Goal: Task Accomplishment & Management: Manage account settings

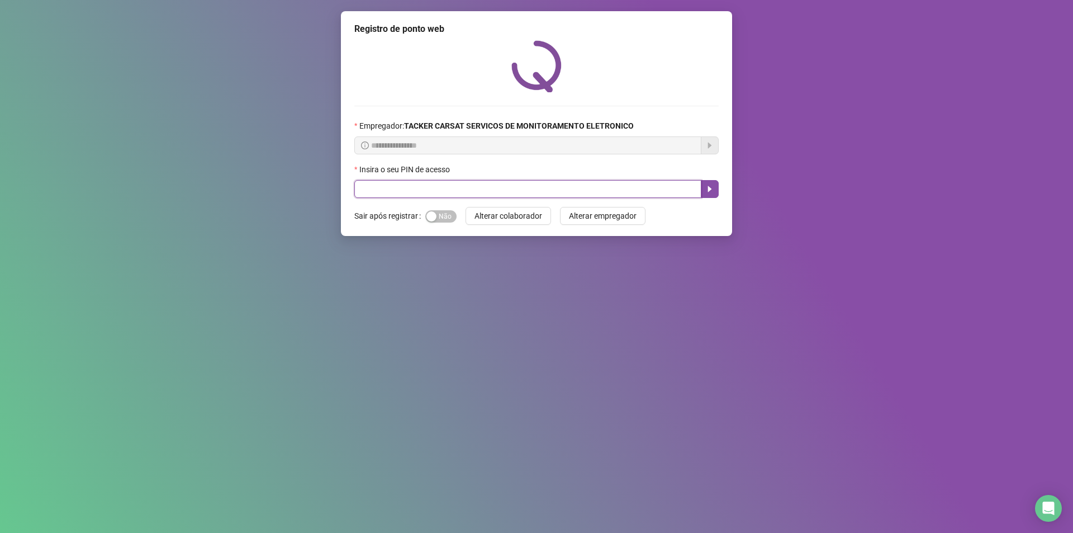
click at [477, 183] on input "text" at bounding box center [527, 189] width 347 height 18
type input "*****"
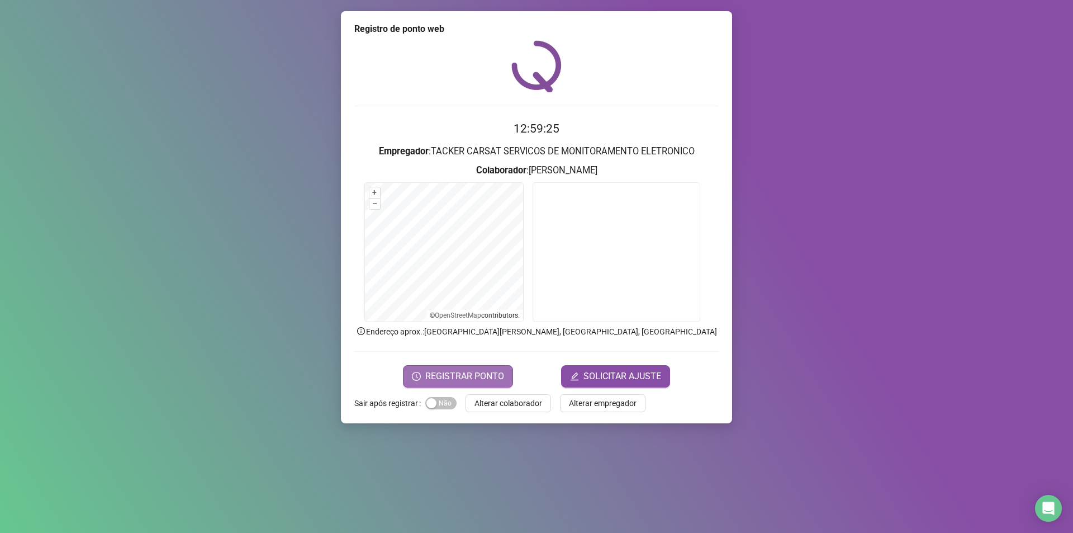
click at [485, 377] on span "REGISTRAR PONTO" at bounding box center [464, 375] width 79 height 13
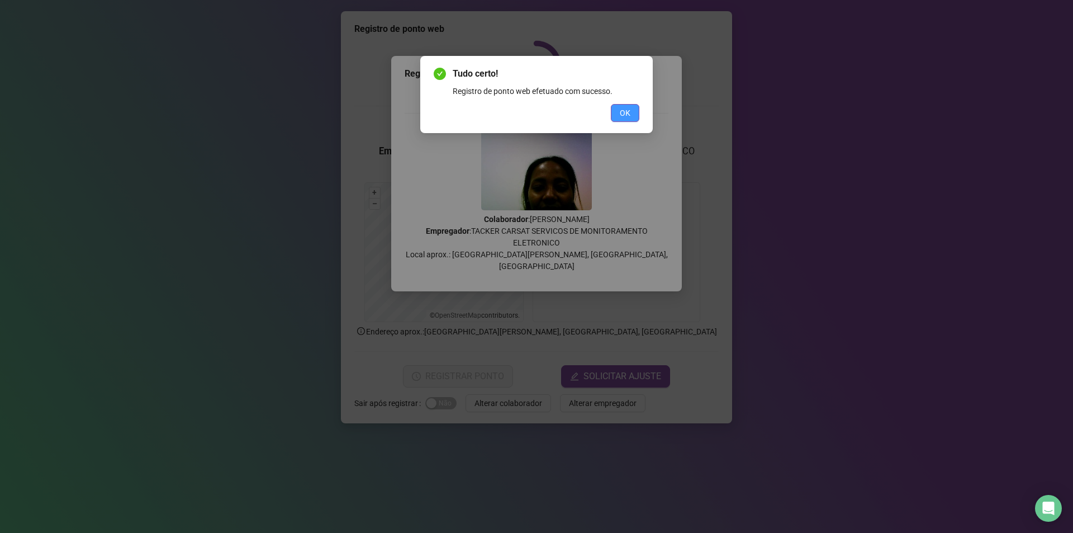
click at [628, 111] on span "OK" at bounding box center [625, 113] width 11 height 12
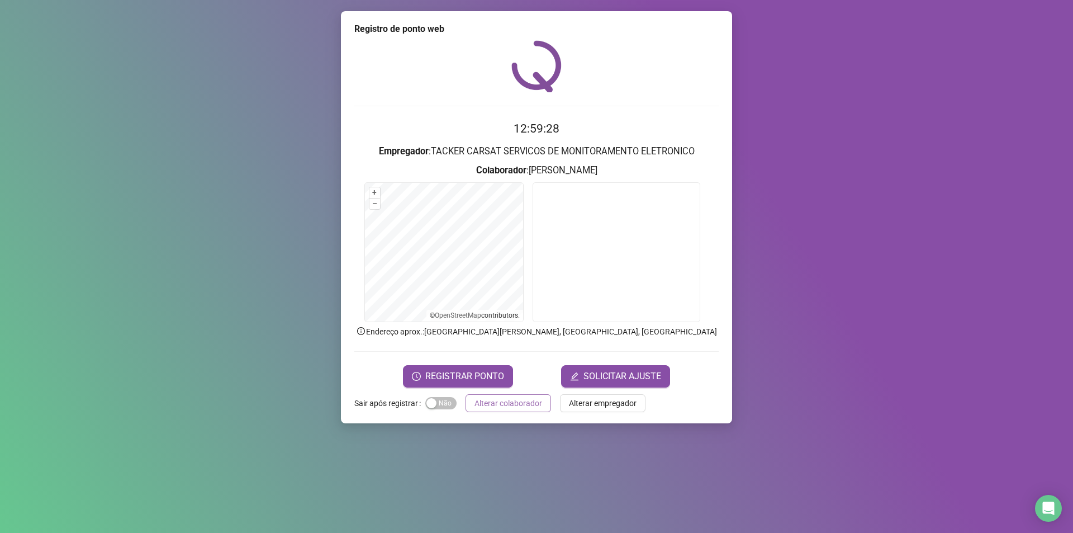
click at [491, 400] on span "Alterar colaborador" at bounding box center [509, 403] width 68 height 12
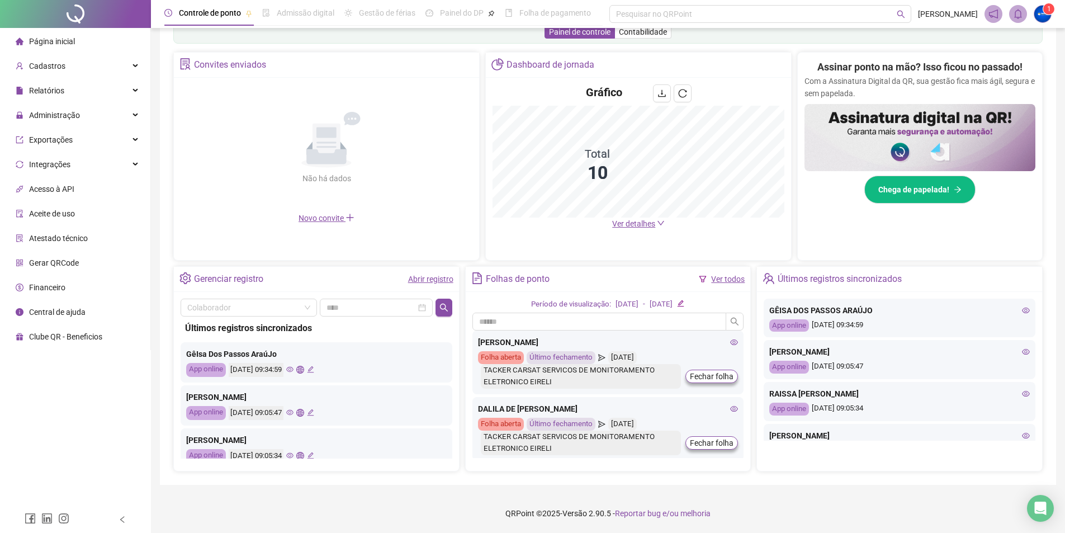
scroll to position [375, 0]
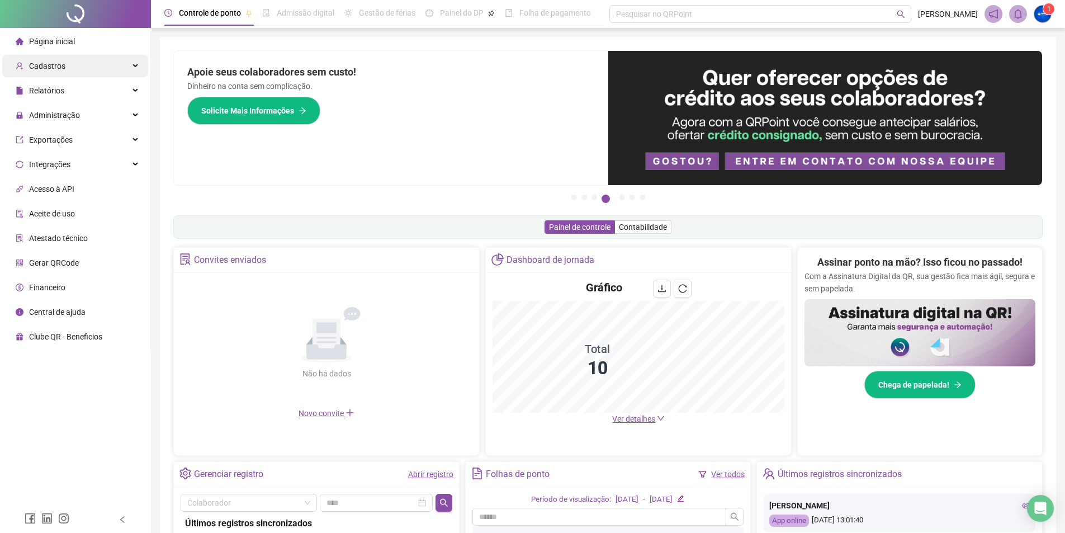
click at [54, 64] on span "Cadastros" at bounding box center [47, 65] width 36 height 9
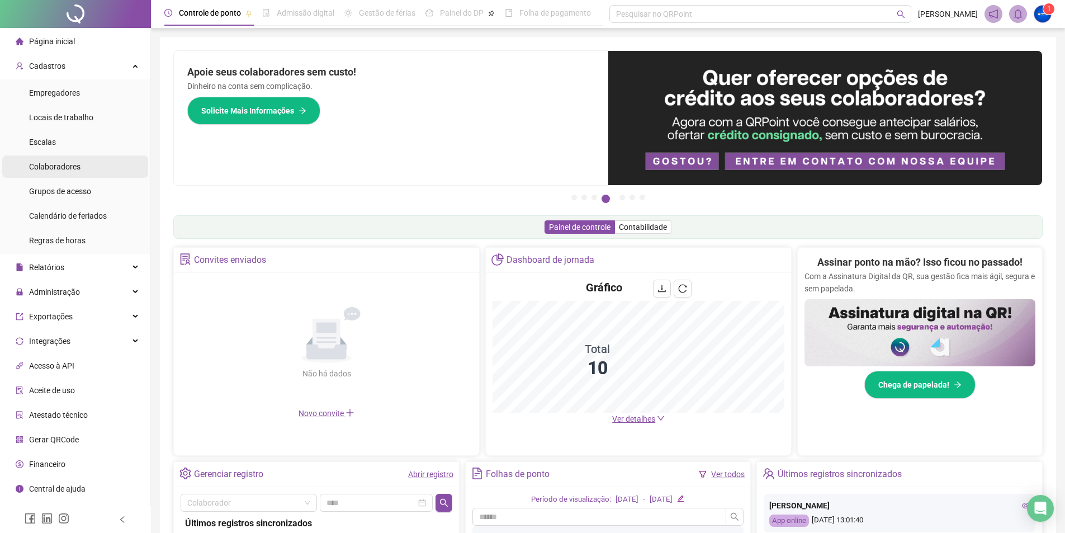
click at [51, 170] on span "Colaboradores" at bounding box center [54, 166] width 51 height 9
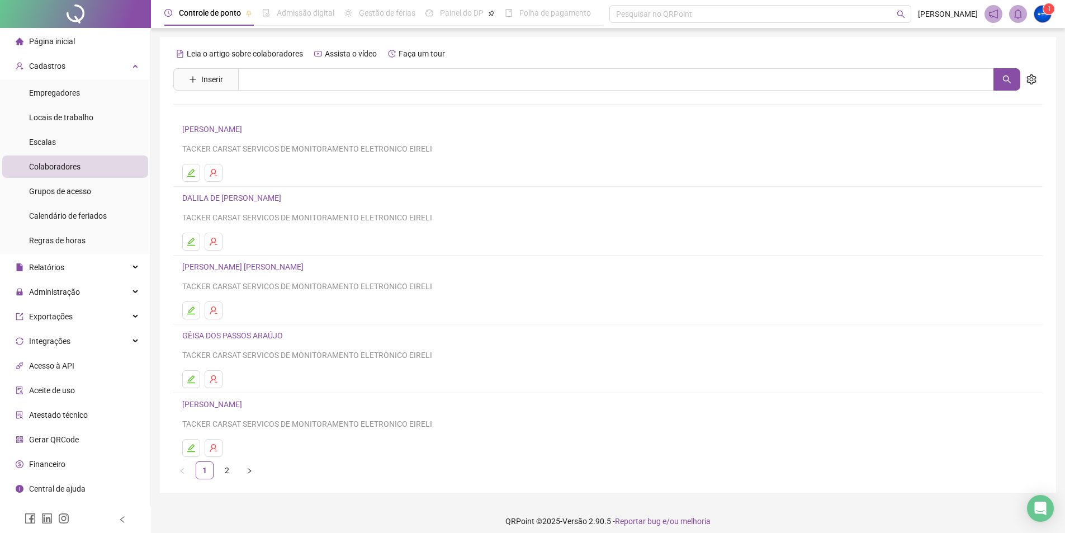
click at [236, 404] on link "[PERSON_NAME] [PERSON_NAME] LIMA" at bounding box center [213, 404] width 63 height 9
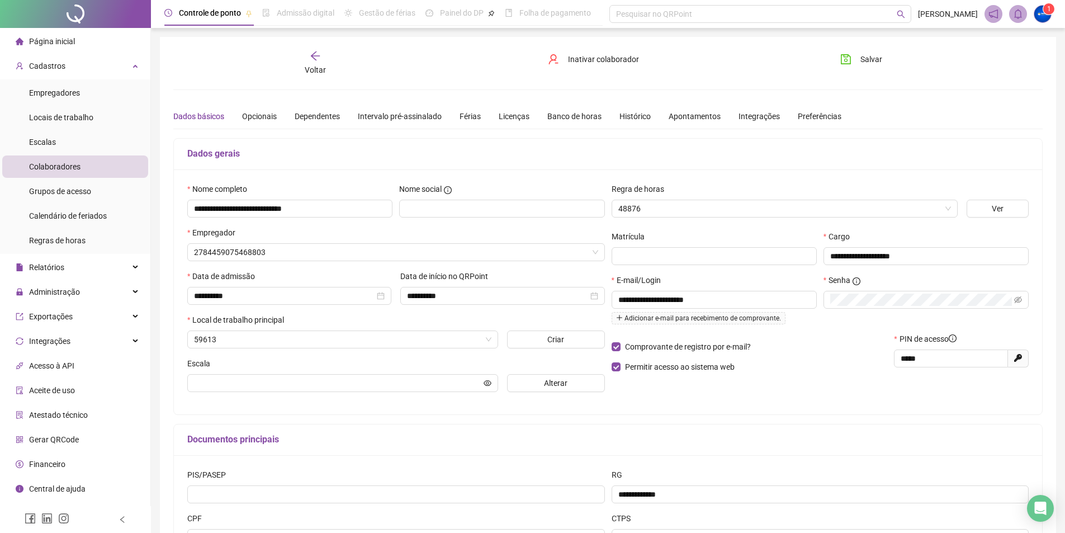
type input "**********"
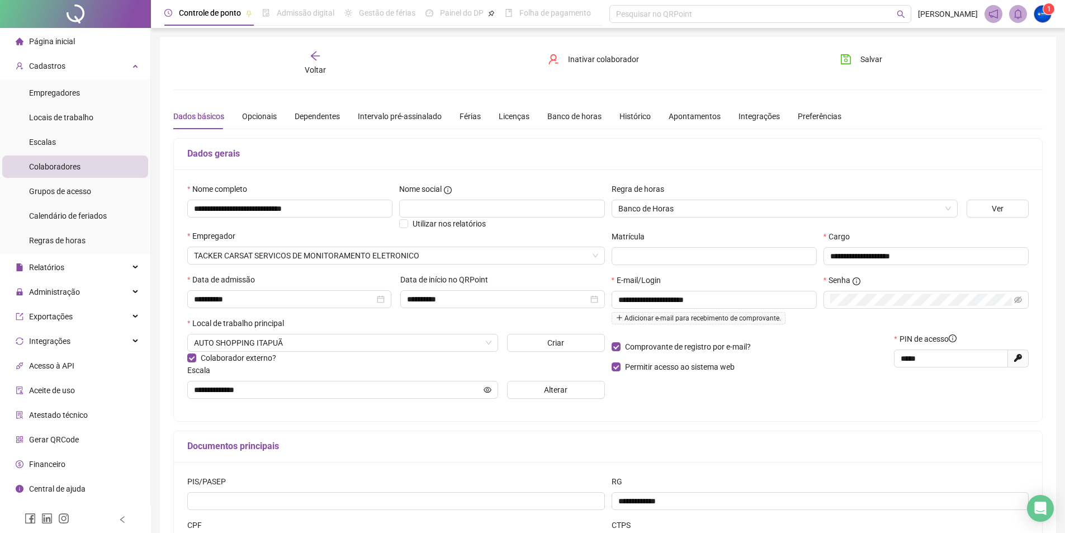
click at [52, 44] on span "Página inicial" at bounding box center [52, 41] width 46 height 9
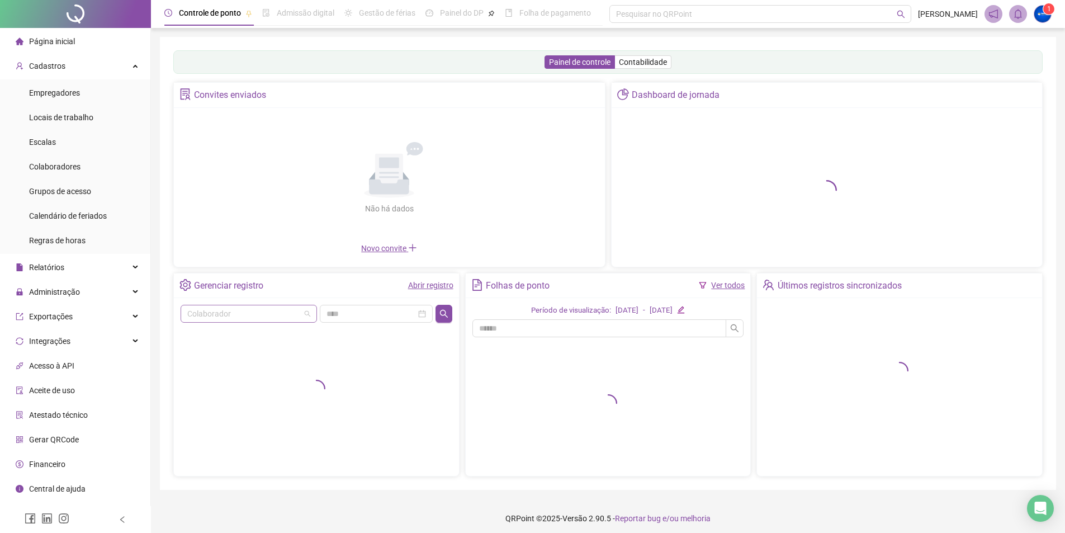
click at [267, 316] on input "search" at bounding box center [243, 313] width 113 height 17
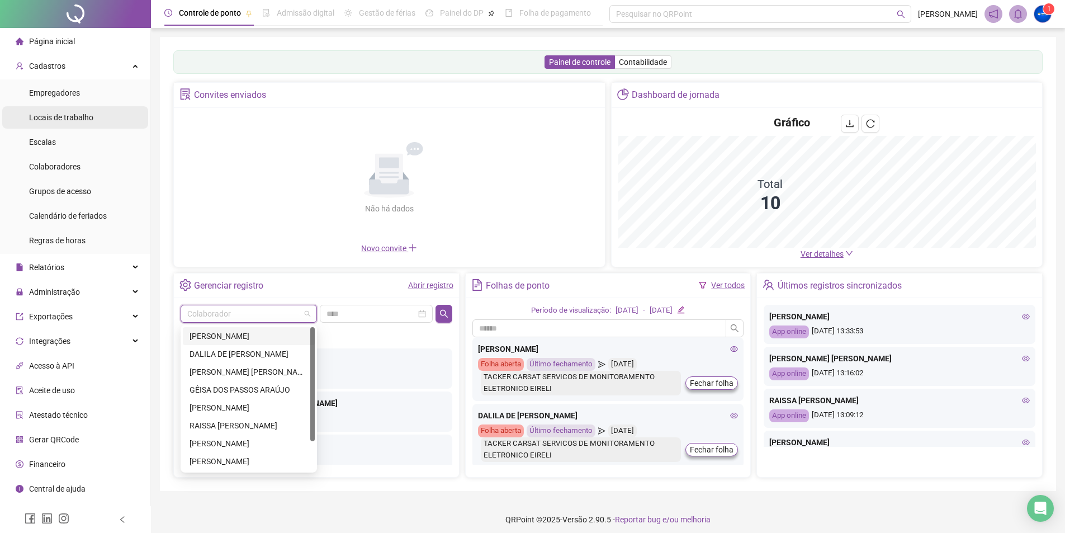
click at [53, 71] on span "Cadastros" at bounding box center [41, 66] width 50 height 22
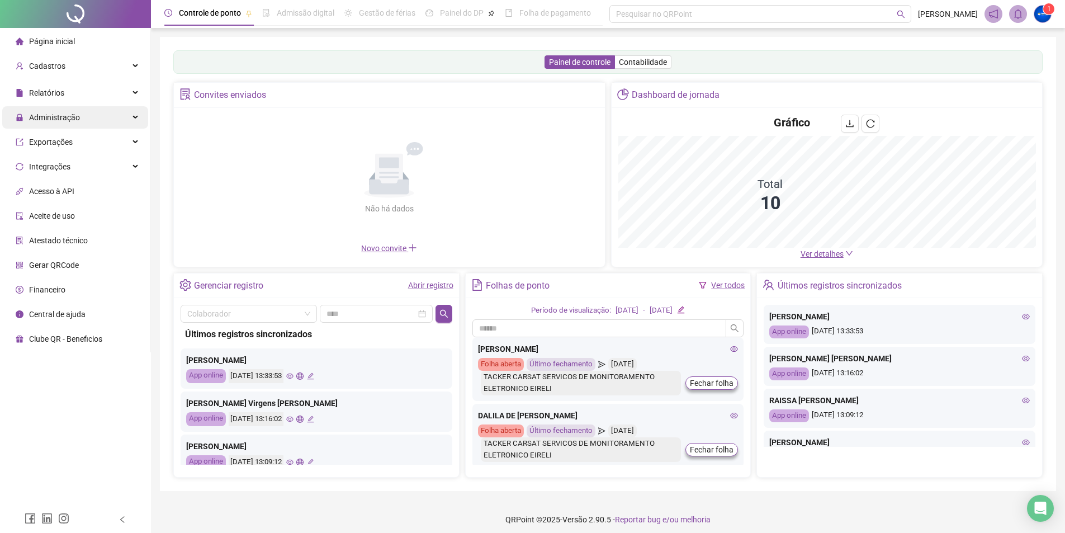
click at [69, 122] on span "Administração" at bounding box center [54, 117] width 51 height 9
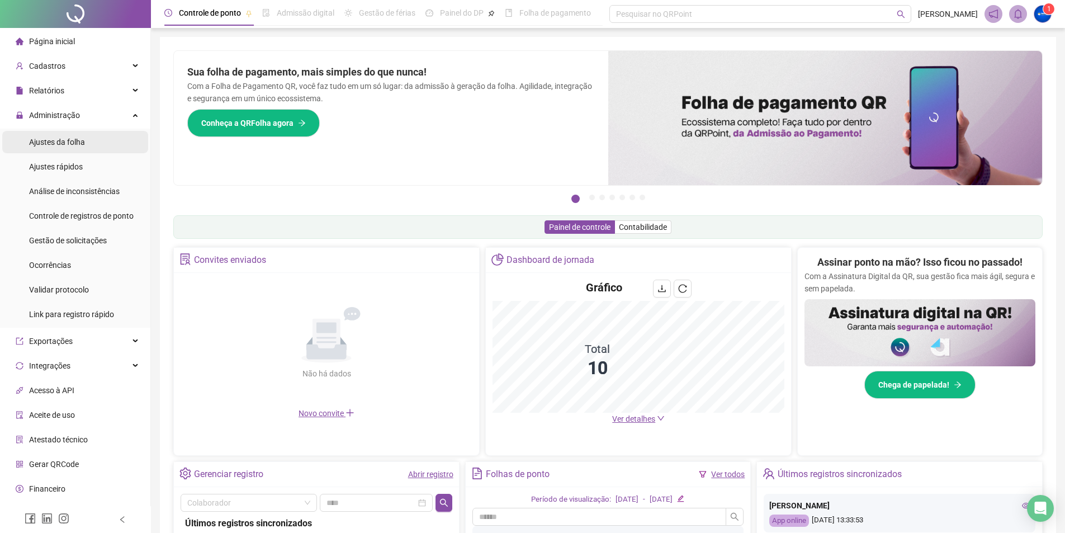
click at [80, 146] on span "Ajustes da folha" at bounding box center [57, 142] width 56 height 9
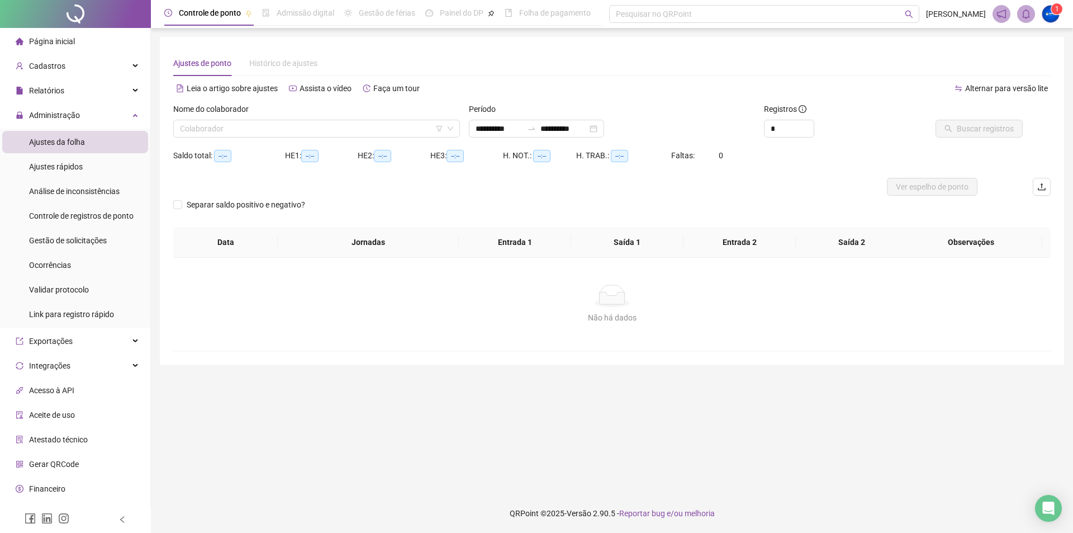
type input "**********"
click at [296, 129] on input "search" at bounding box center [311, 128] width 263 height 17
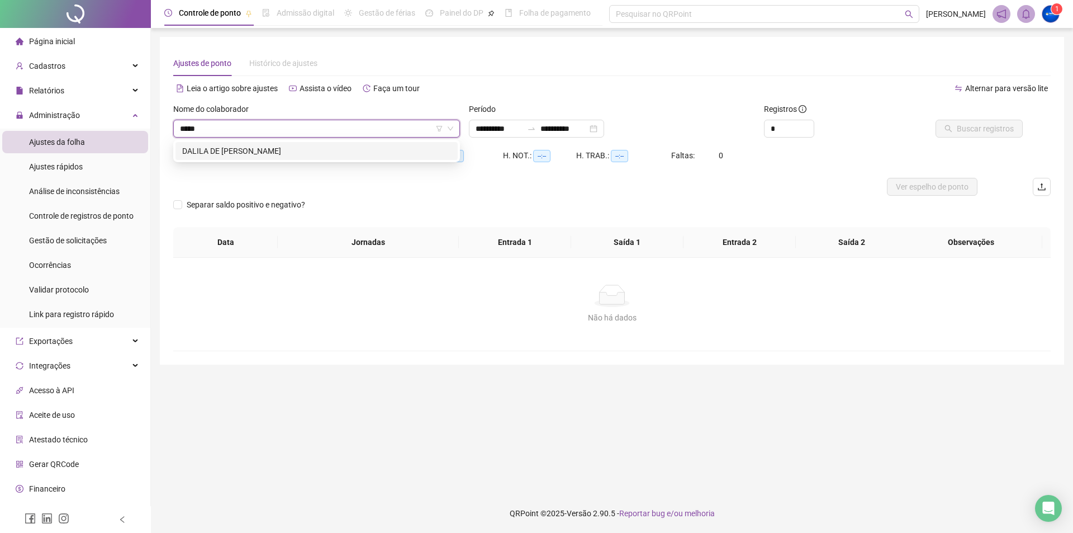
type input "******"
click at [296, 149] on div "DALILA DE JESUS PEREIRA" at bounding box center [316, 151] width 269 height 12
click at [987, 129] on span "Buscar registros" at bounding box center [985, 128] width 57 height 12
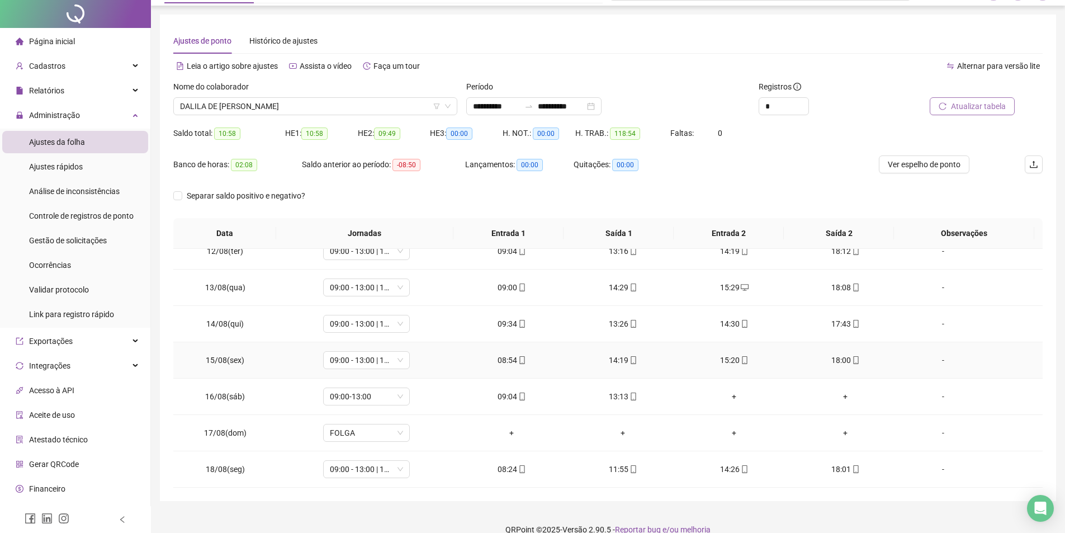
scroll to position [39, 0]
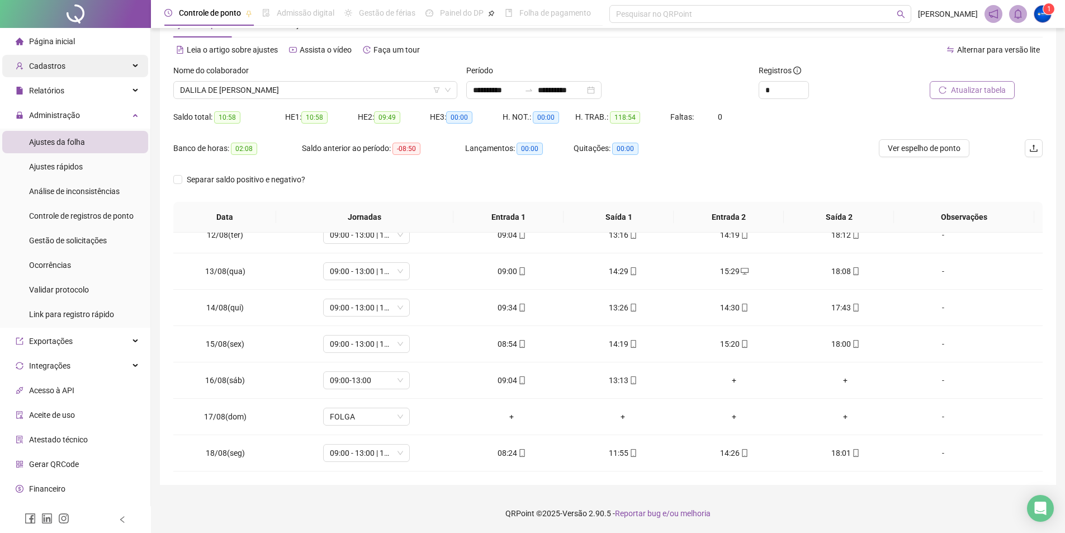
click at [58, 68] on span "Cadastros" at bounding box center [47, 65] width 36 height 9
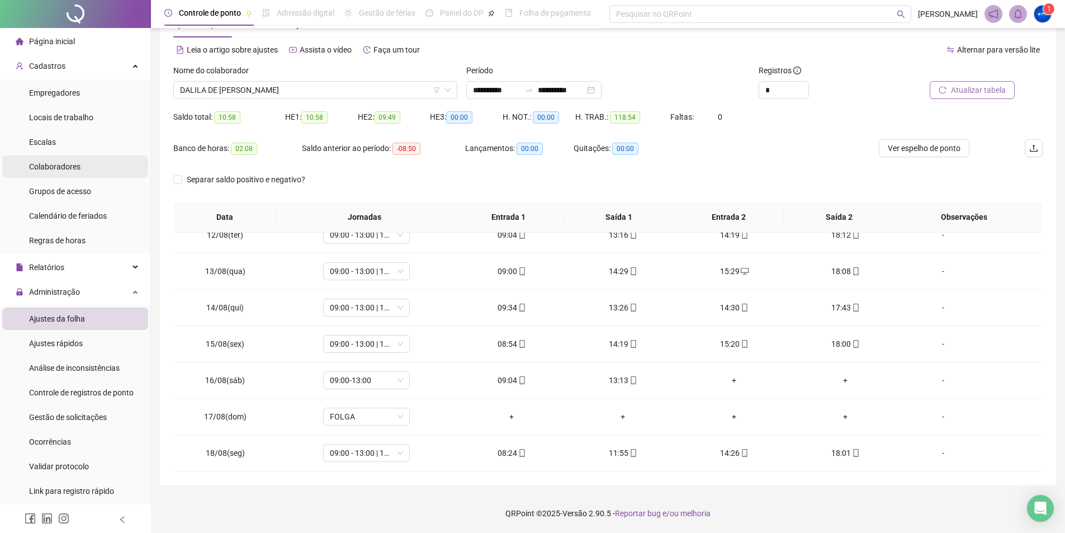
click at [73, 172] on div "Colaboradores" at bounding box center [54, 166] width 51 height 22
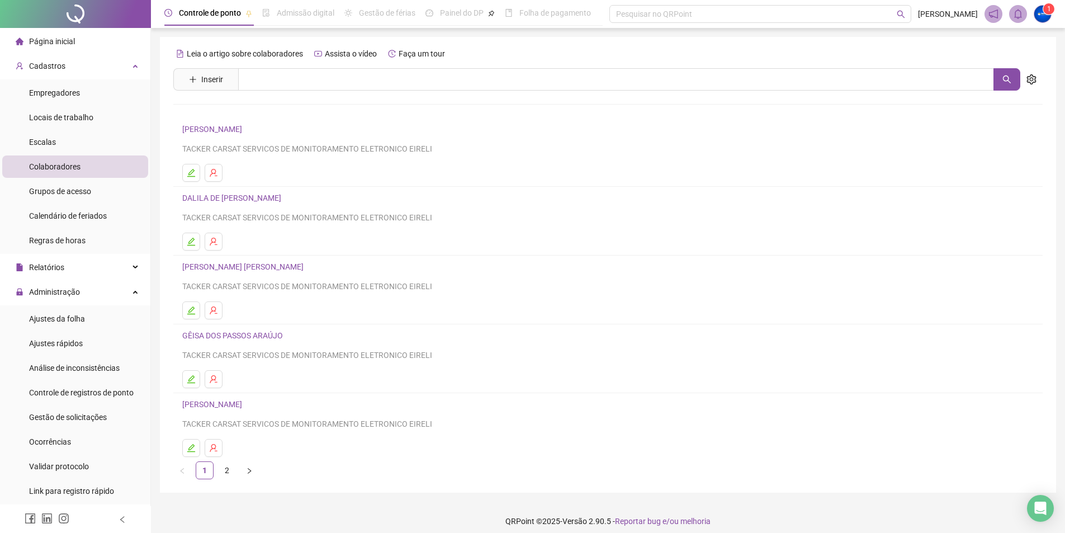
click at [258, 201] on link "[PERSON_NAME] DE [PERSON_NAME]" at bounding box center [233, 197] width 102 height 9
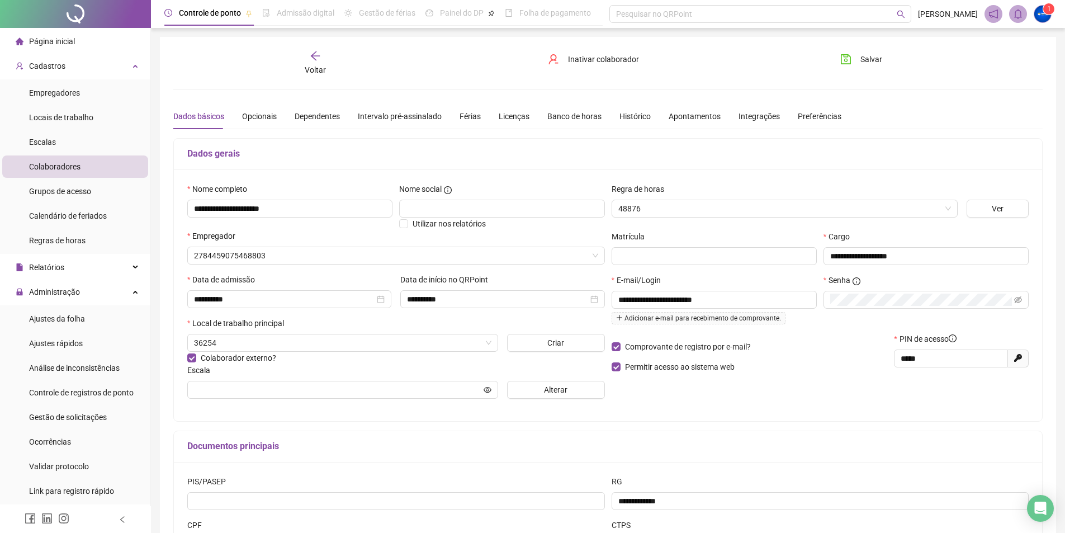
type input "*********"
click at [963, 354] on input "*****" at bounding box center [949, 358] width 98 height 12
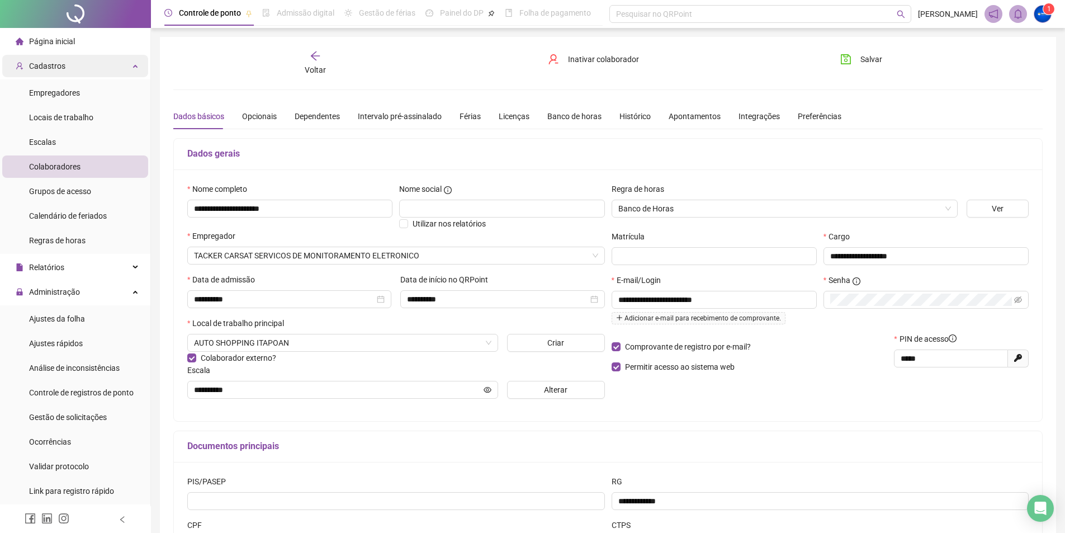
click at [64, 59] on div "Cadastros" at bounding box center [75, 66] width 146 height 22
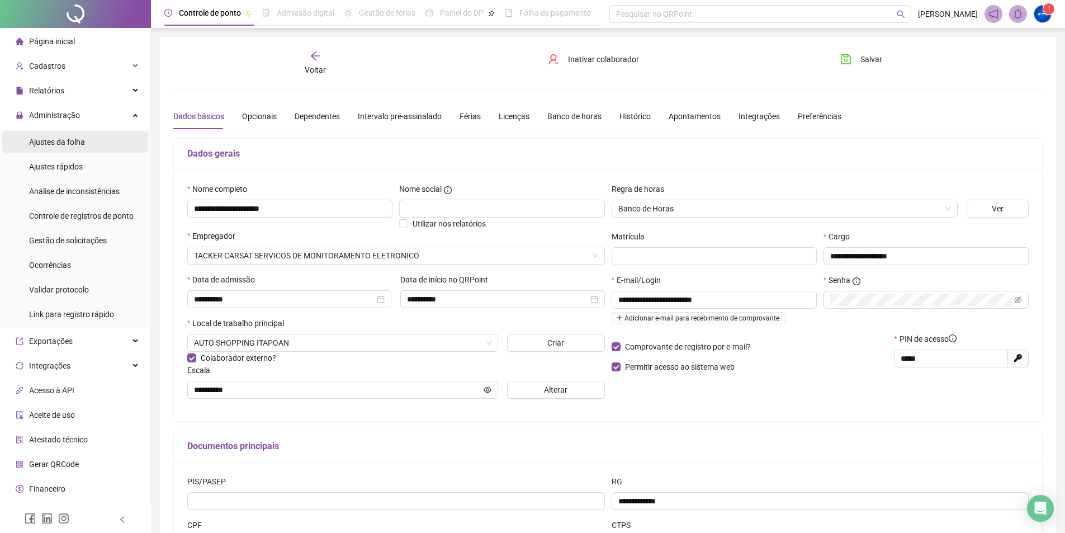
click at [82, 138] on span "Ajustes da folha" at bounding box center [57, 142] width 56 height 9
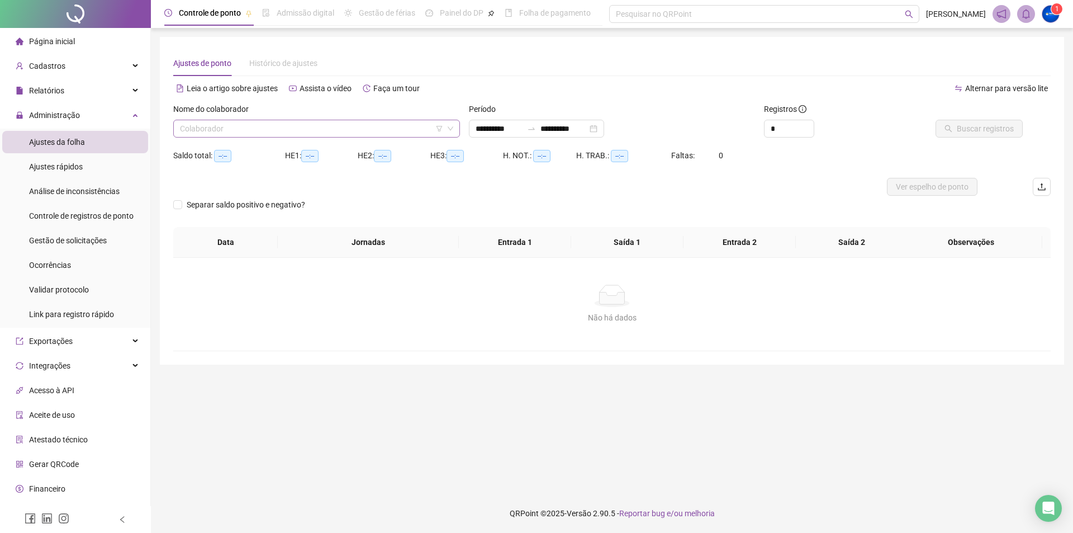
click at [271, 134] on input "search" at bounding box center [311, 128] width 263 height 17
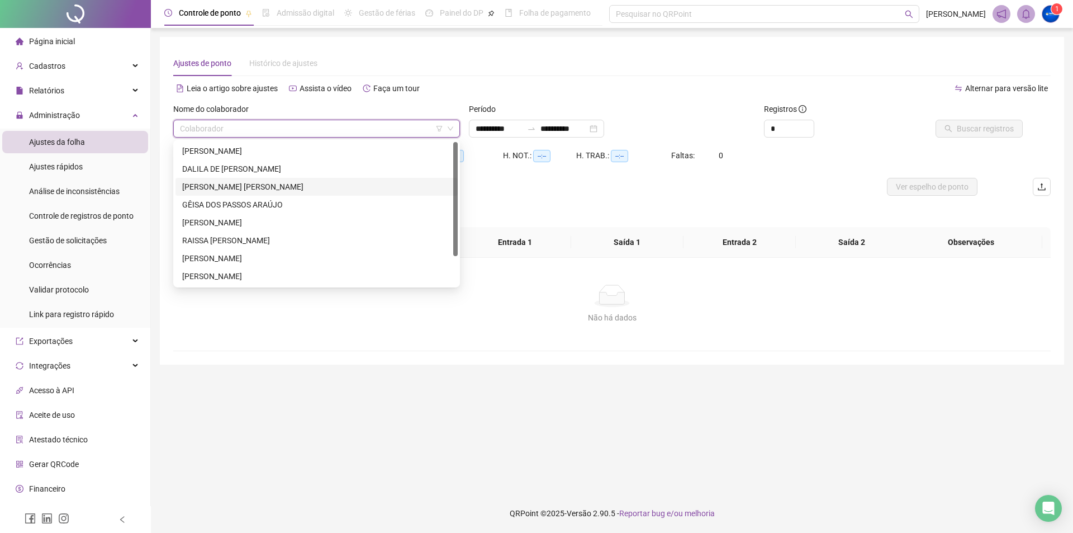
type input "**********"
click at [239, 165] on div "[PERSON_NAME] DE [PERSON_NAME]" at bounding box center [316, 169] width 269 height 12
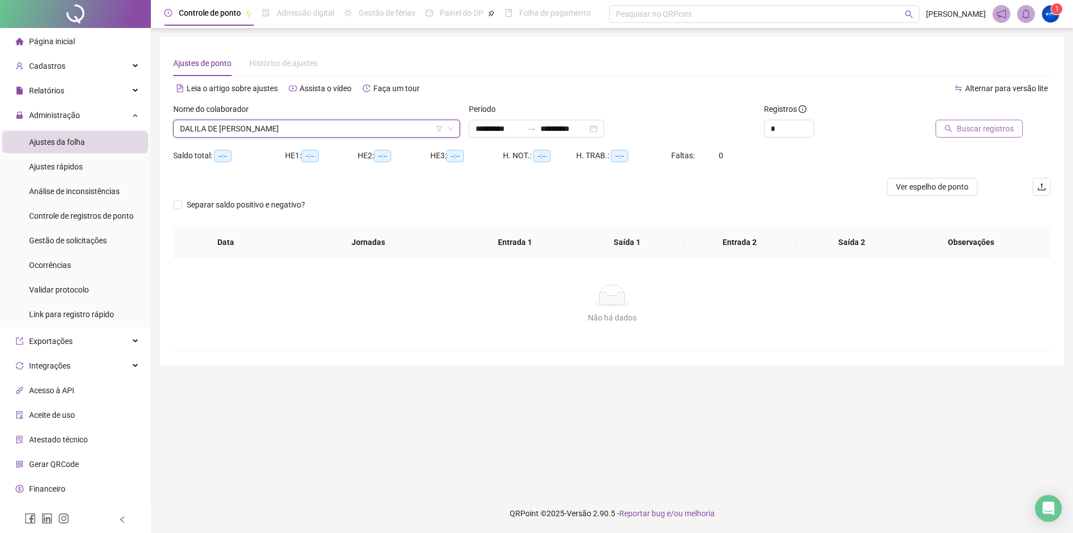
click at [952, 127] on icon "search" at bounding box center [949, 129] width 8 height 8
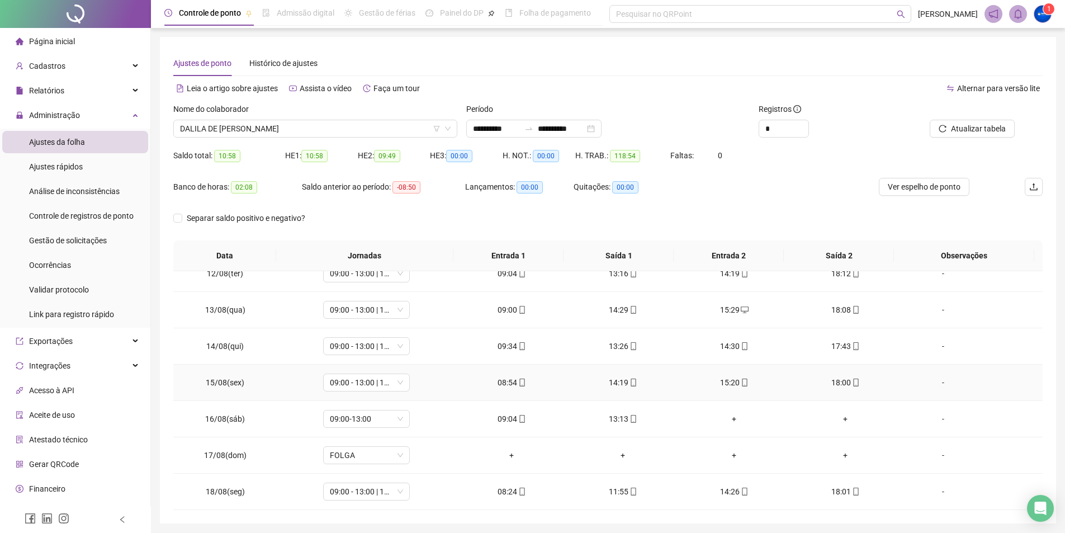
scroll to position [39, 0]
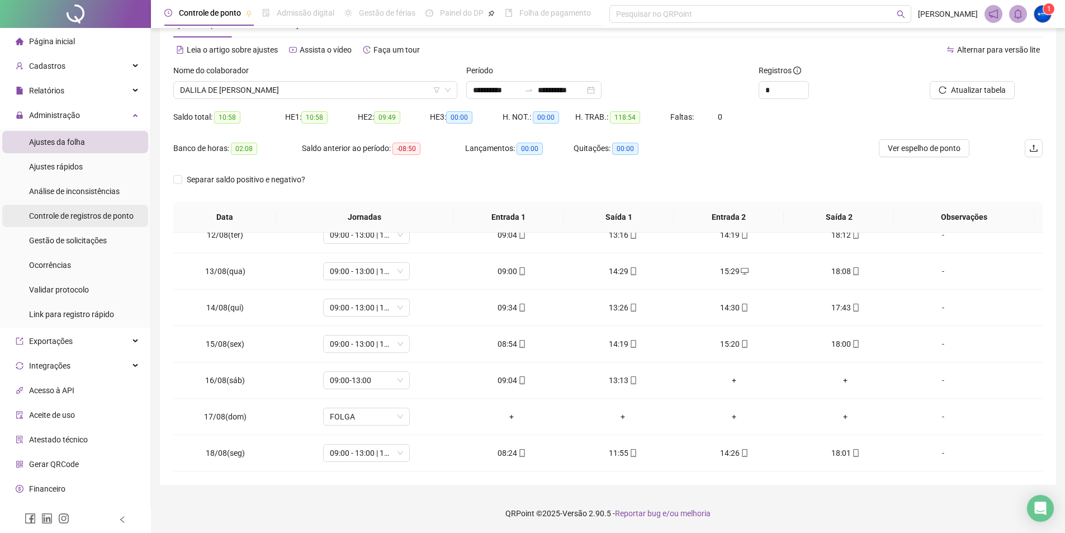
click at [107, 216] on span "Controle de registros de ponto" at bounding box center [81, 215] width 105 height 9
click at [98, 244] on span "Gestão de solicitações" at bounding box center [68, 240] width 78 height 9
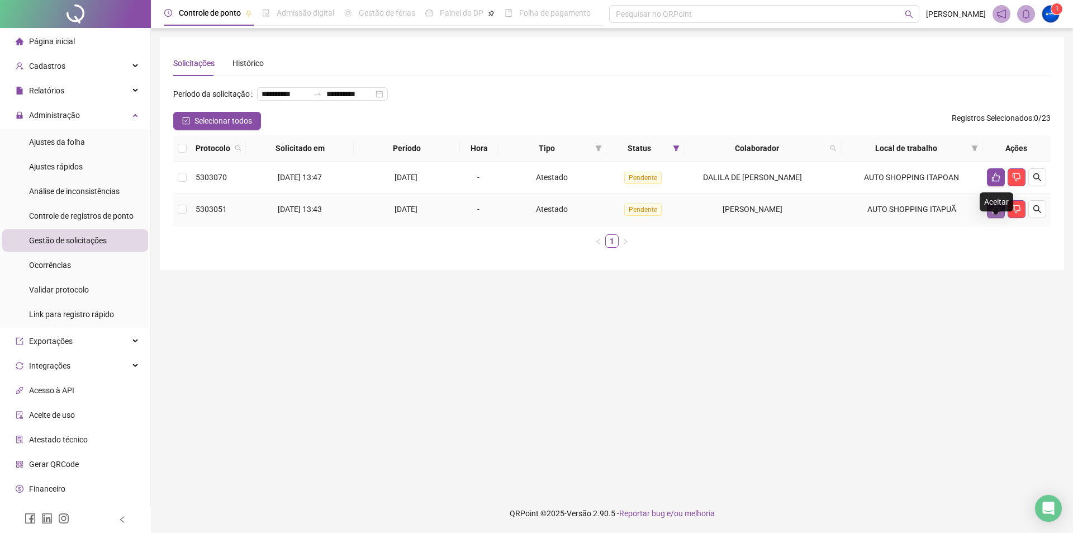
click at [989, 218] on button "button" at bounding box center [996, 209] width 18 height 18
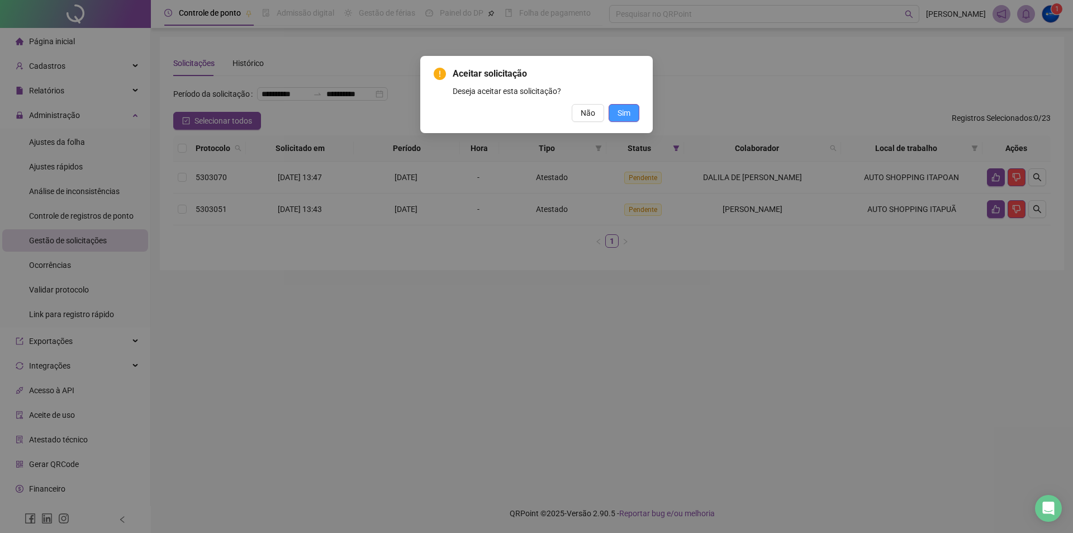
click at [618, 107] on span "Sim" at bounding box center [624, 113] width 13 height 12
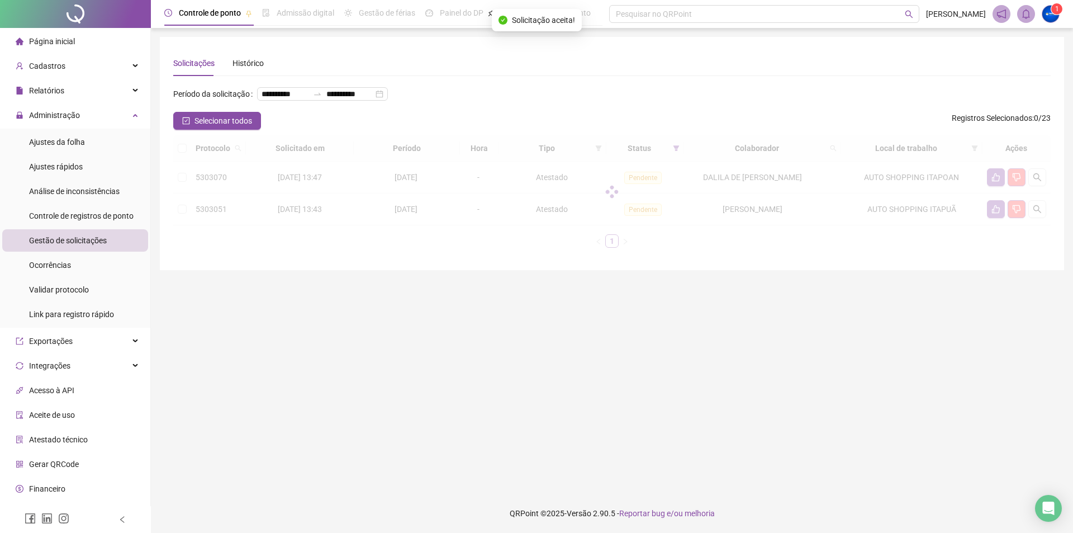
click at [613, 107] on div "Aceitar solicitação Deseja aceitar esta solicitação? Não Sim" at bounding box center [536, 266] width 1073 height 533
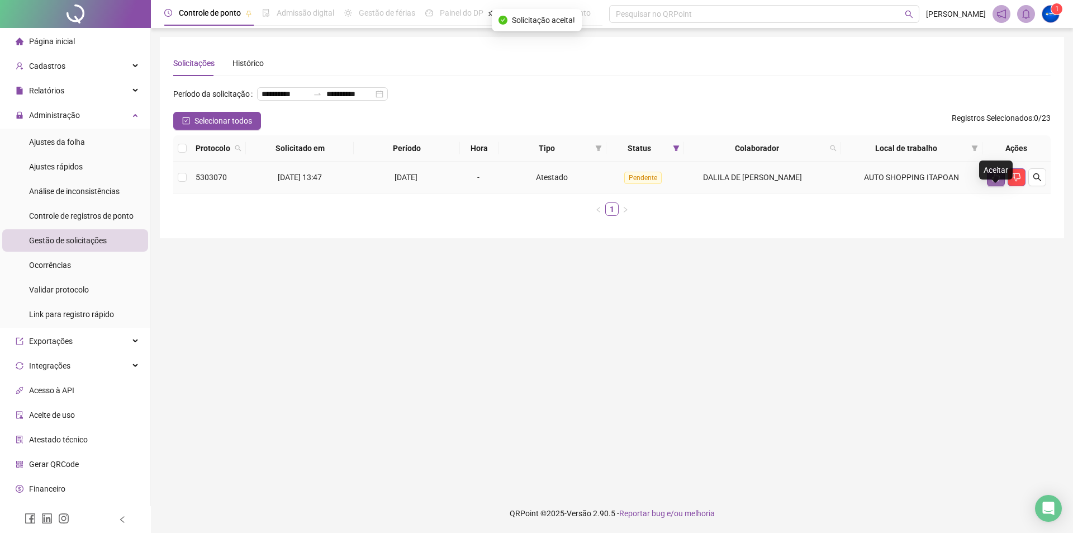
click at [988, 186] on button "button" at bounding box center [996, 177] width 18 height 18
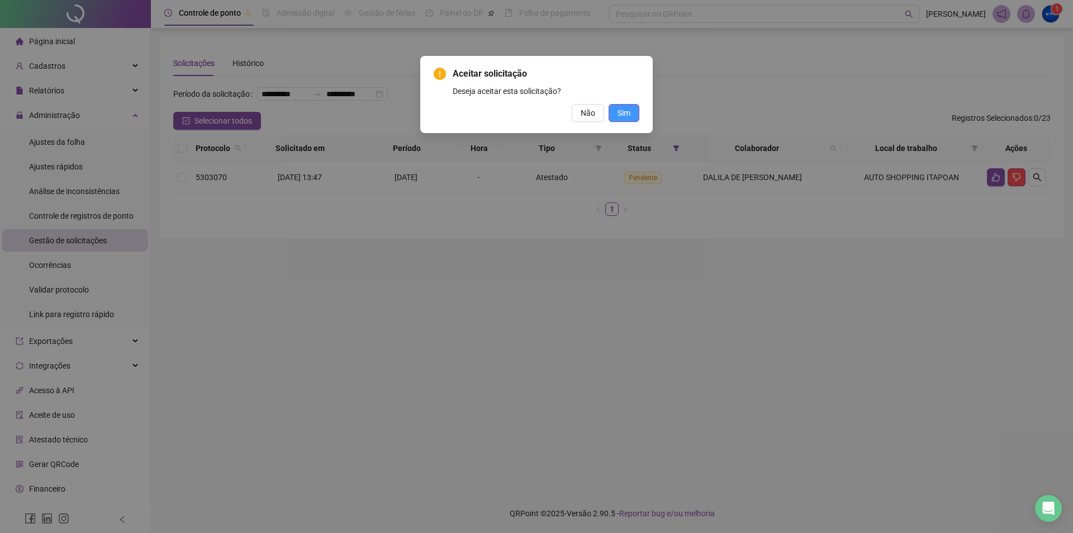
click at [629, 119] on button "Sim" at bounding box center [624, 113] width 31 height 18
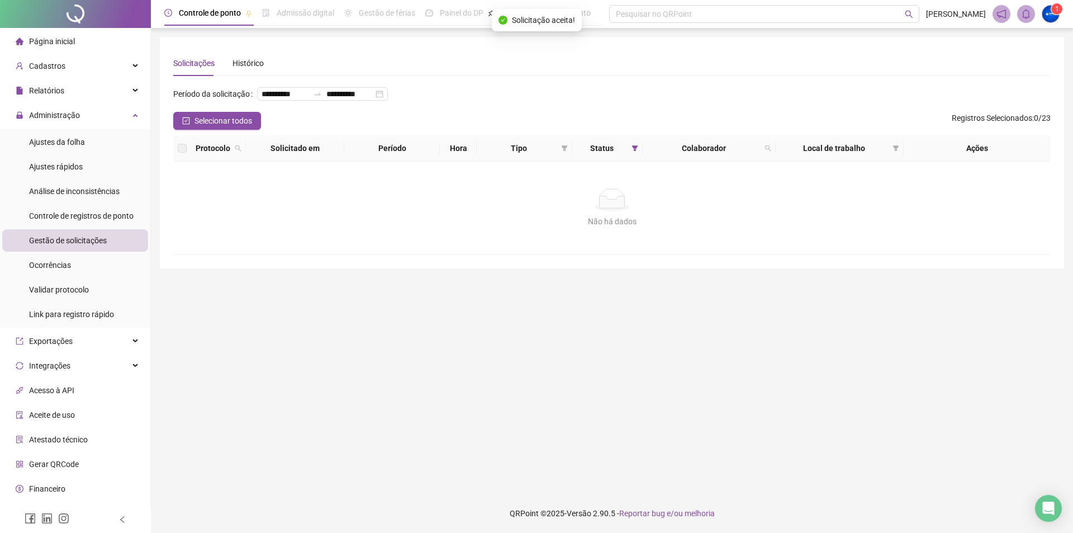
click at [53, 37] on span "Página inicial" at bounding box center [52, 41] width 46 height 9
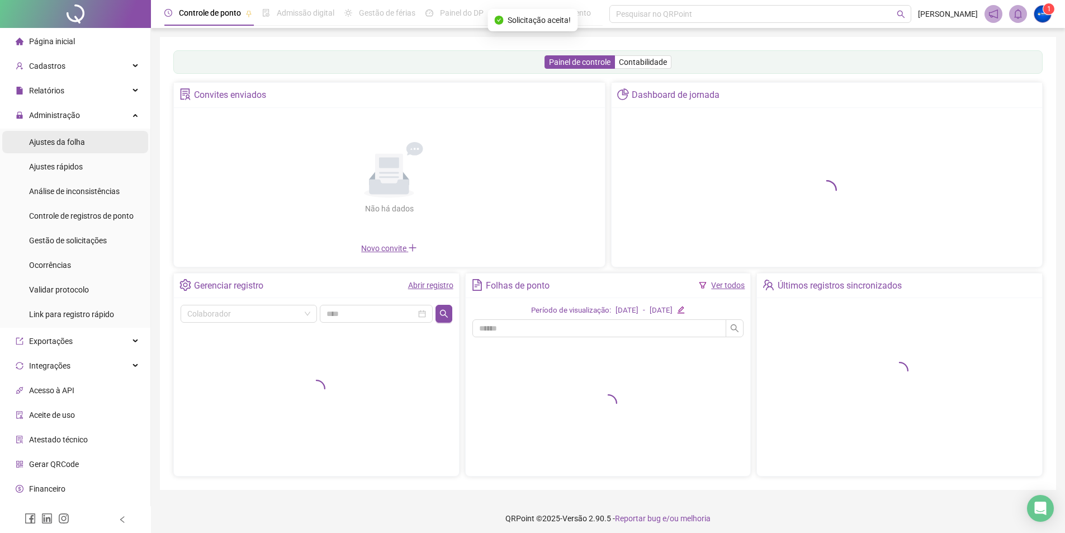
click at [83, 141] on span "Ajustes da folha" at bounding box center [57, 142] width 56 height 9
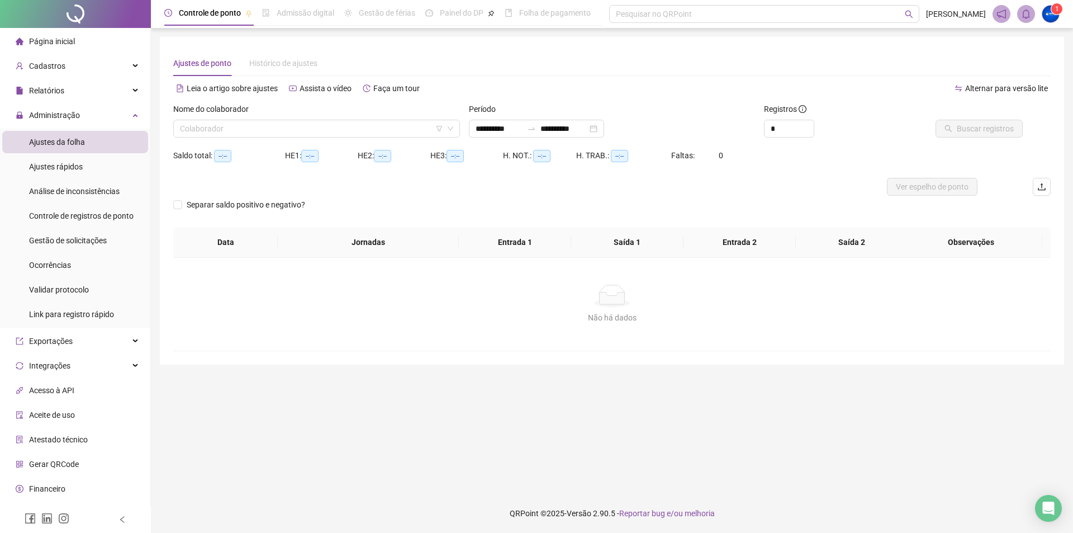
click at [65, 145] on span "Ajustes da folha" at bounding box center [57, 142] width 56 height 9
type input "**********"
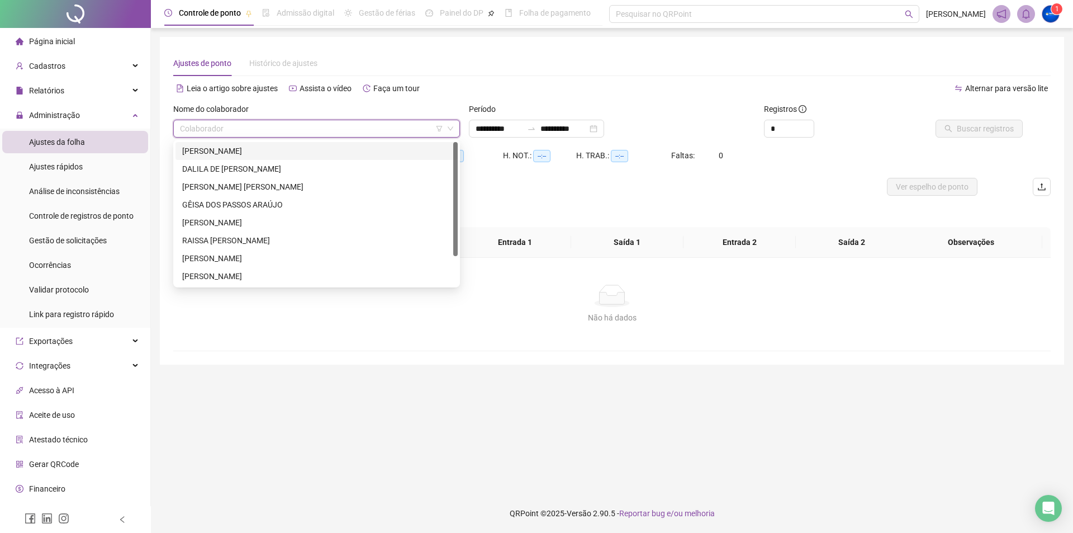
click at [317, 124] on input "search" at bounding box center [311, 128] width 263 height 17
click at [229, 163] on div "[PERSON_NAME] DE [PERSON_NAME]" at bounding box center [316, 169] width 269 height 12
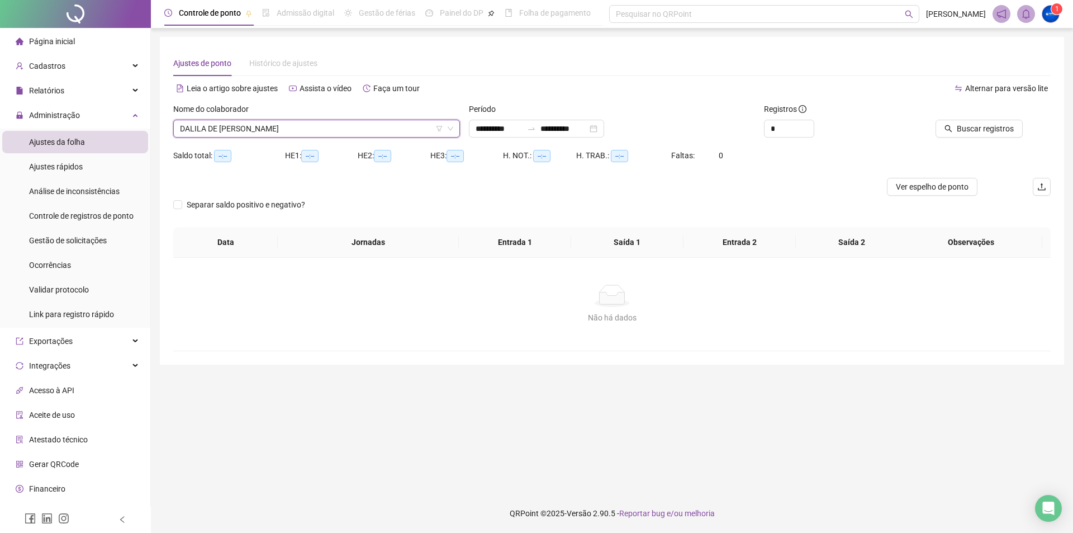
click at [964, 143] on div "Buscar registros" at bounding box center [982, 125] width 148 height 44
click at [980, 127] on span "Buscar registros" at bounding box center [985, 128] width 57 height 12
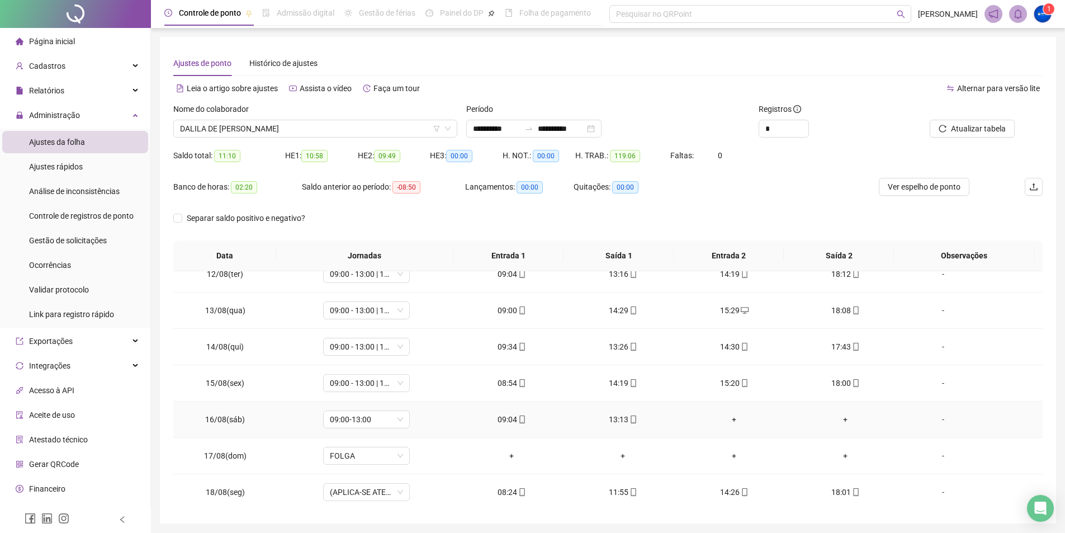
scroll to position [415, 0]
click at [915, 186] on span "Ver espelho de ponto" at bounding box center [924, 187] width 73 height 12
click at [85, 236] on span "Gestão de solicitações" at bounding box center [68, 240] width 78 height 9
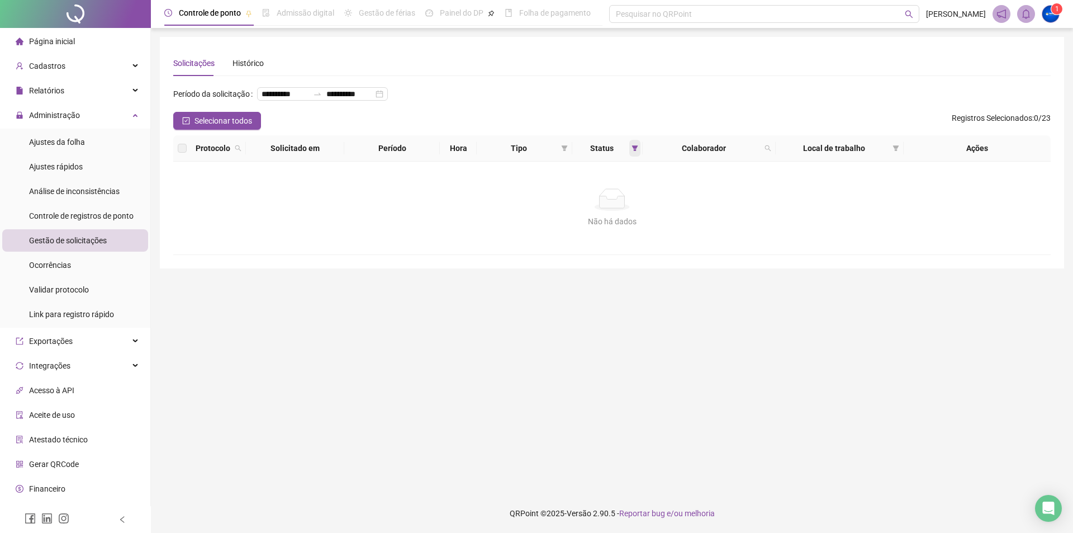
click at [632, 151] on icon "filter" at bounding box center [635, 148] width 7 height 7
click at [604, 224] on span "Aceita" at bounding box center [602, 225] width 28 height 12
click at [624, 241] on span "OK" at bounding box center [625, 247] width 11 height 12
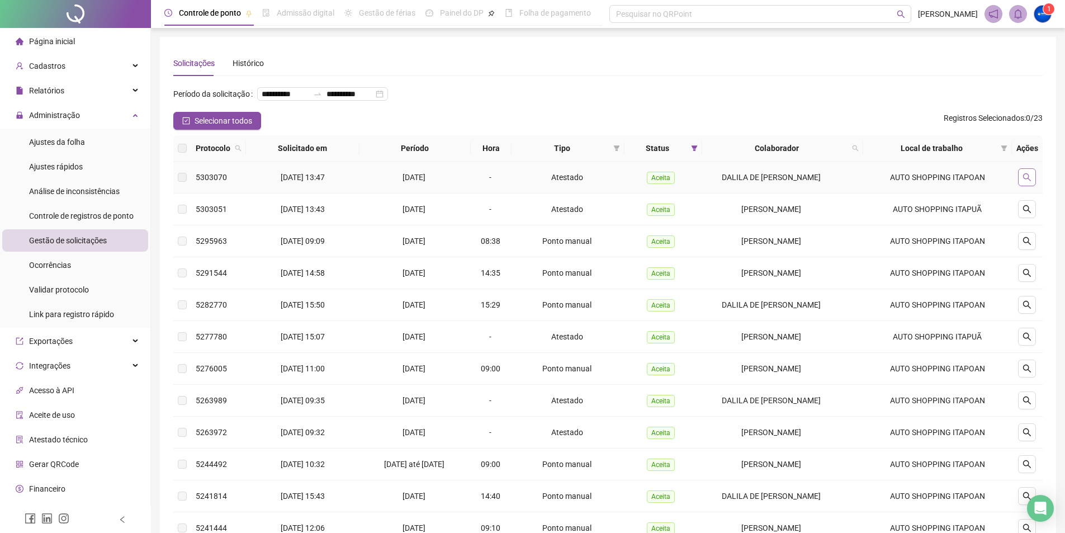
click at [1026, 182] on icon "search" at bounding box center [1026, 177] width 9 height 9
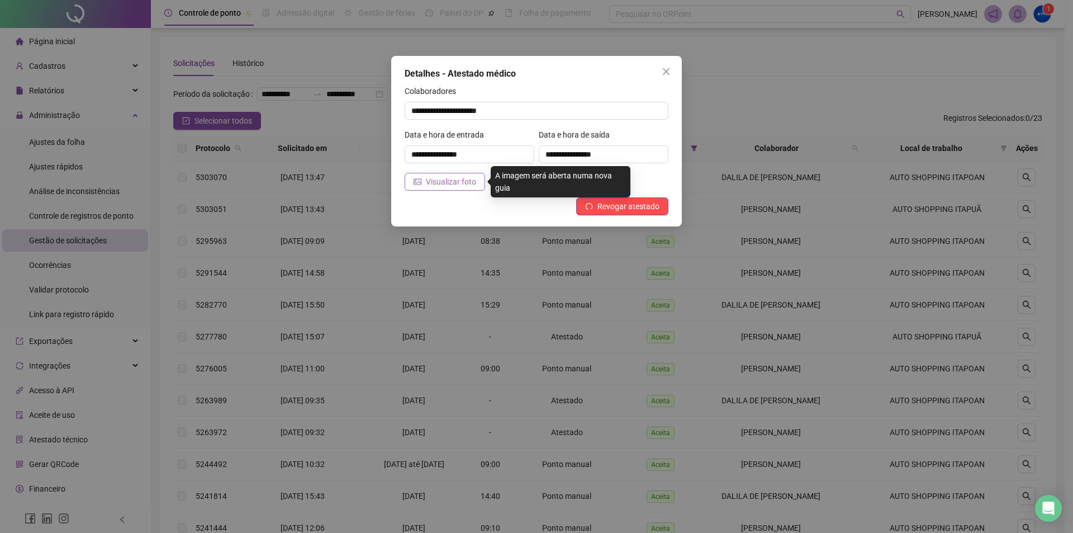
click at [432, 177] on span "Visualizar foto" at bounding box center [451, 182] width 50 height 12
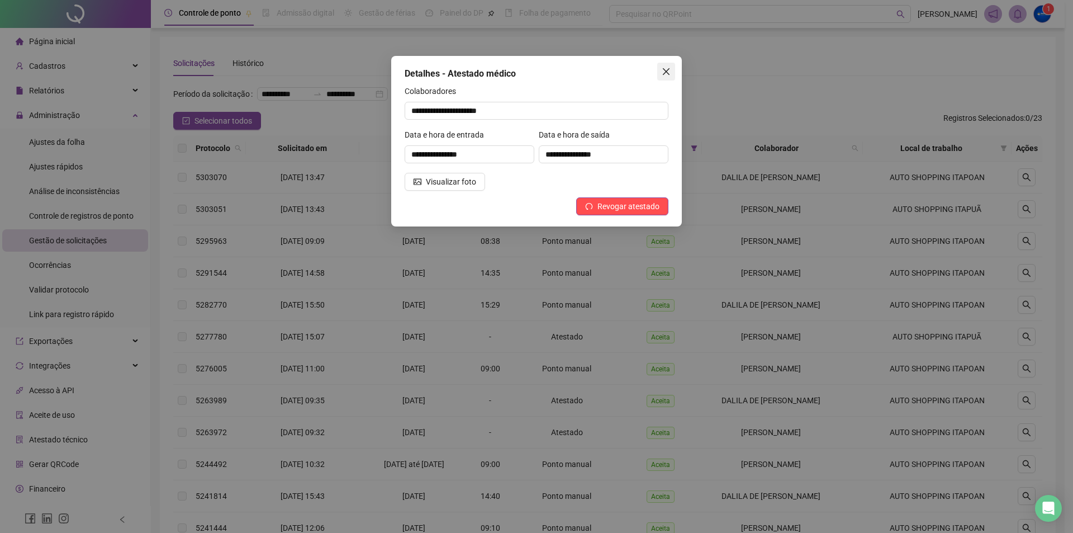
click at [671, 69] on span "Close" at bounding box center [666, 71] width 18 height 9
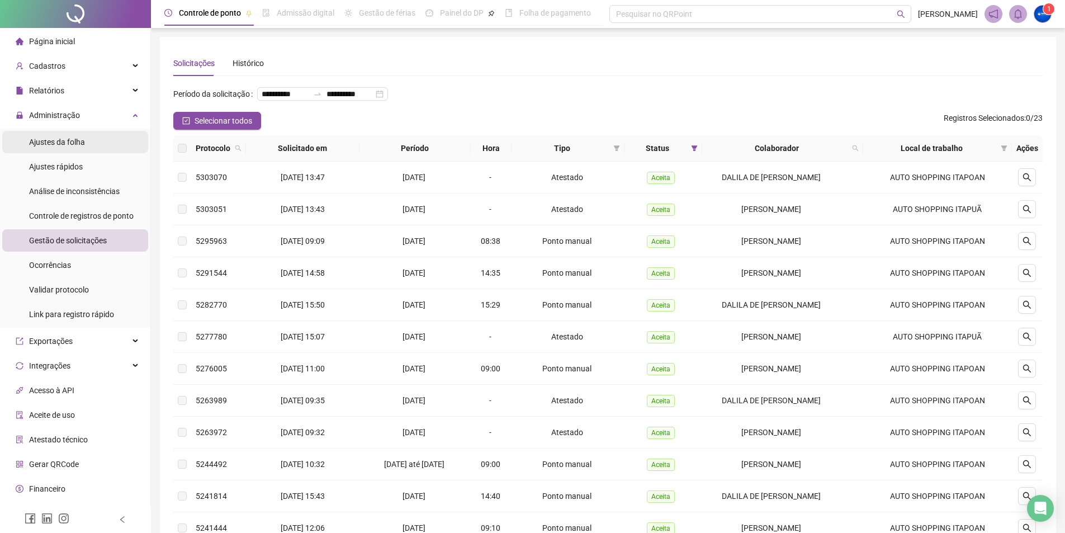
click at [52, 135] on div "Ajustes da folha" at bounding box center [57, 142] width 56 height 22
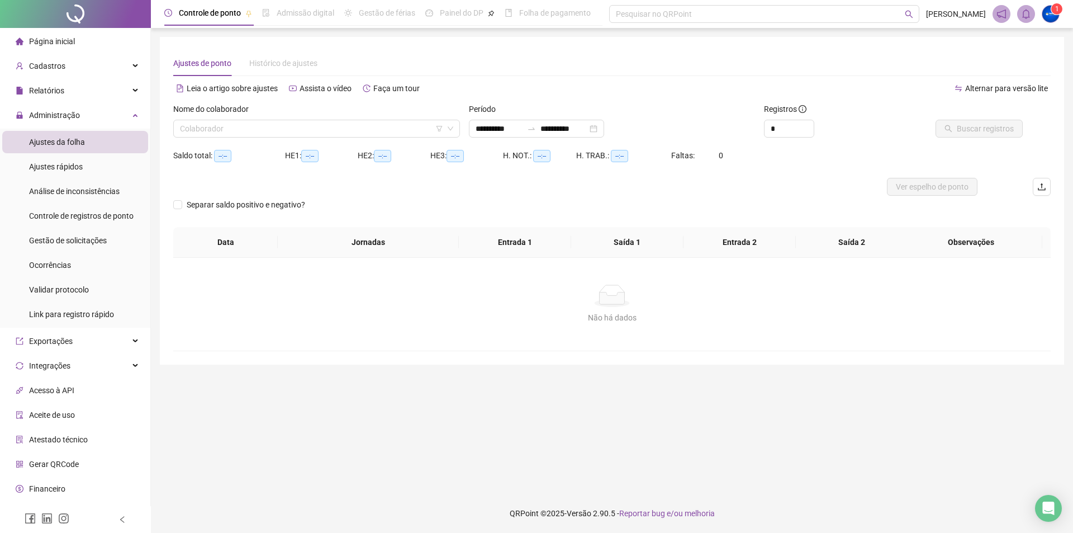
type input "**********"
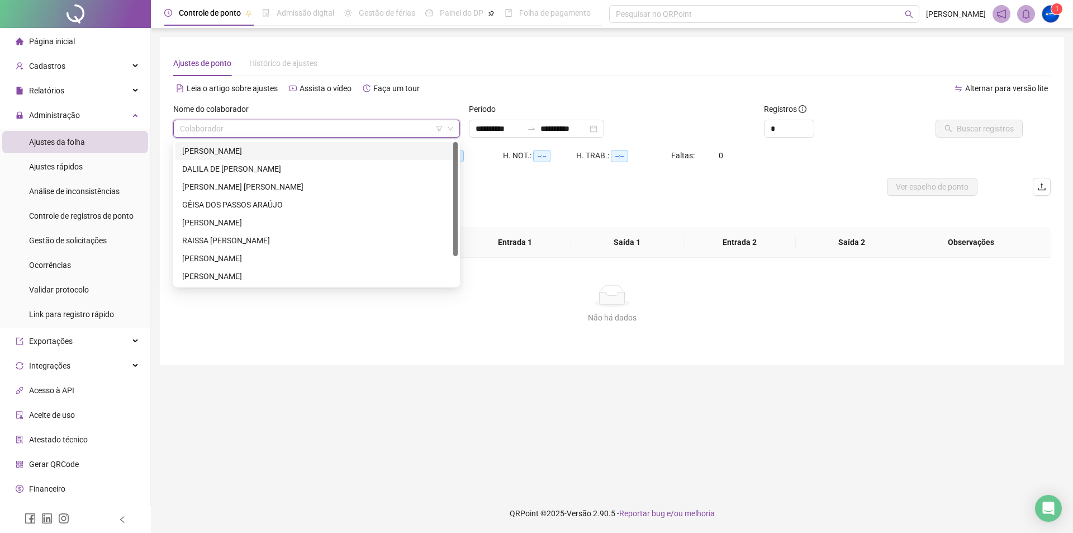
click at [258, 123] on input "search" at bounding box center [311, 128] width 263 height 17
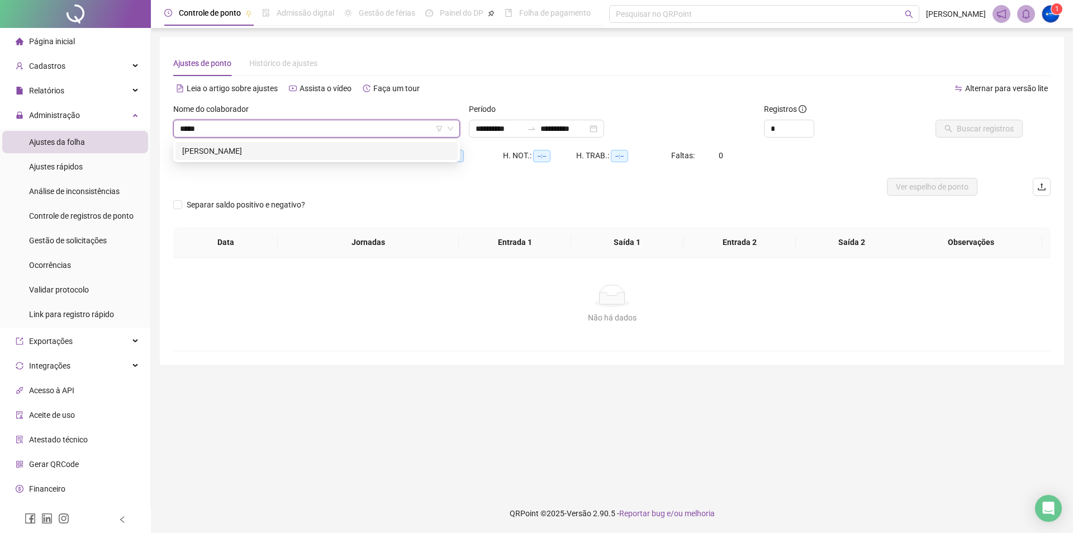
type input "*****"
click at [278, 148] on div "[PERSON_NAME] [PERSON_NAME] LIMA" at bounding box center [316, 151] width 269 height 12
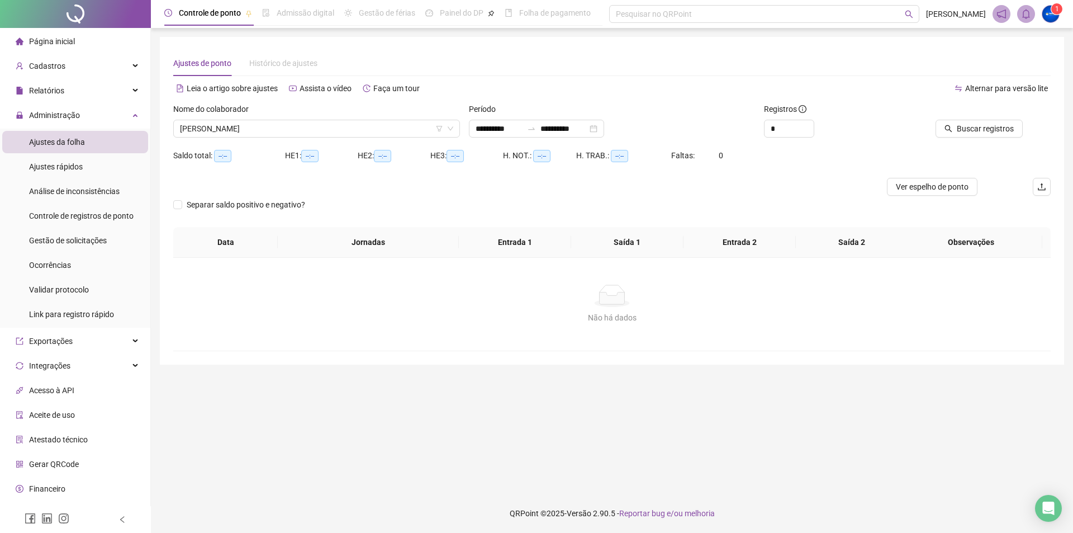
click at [494, 138] on div "**********" at bounding box center [612, 125] width 296 height 44
click at [965, 133] on span "Buscar registros" at bounding box center [985, 128] width 57 height 12
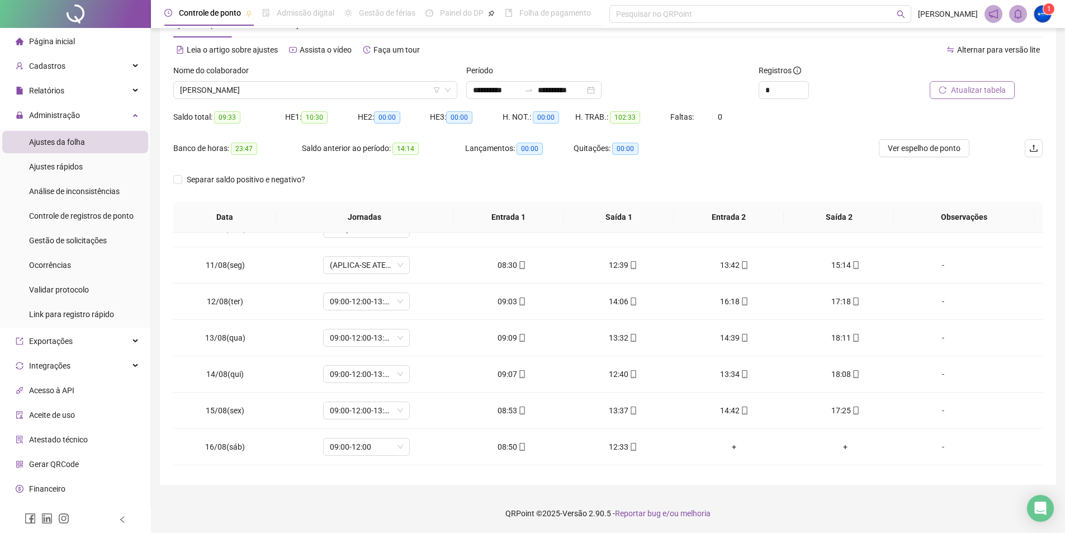
scroll to position [415, 0]
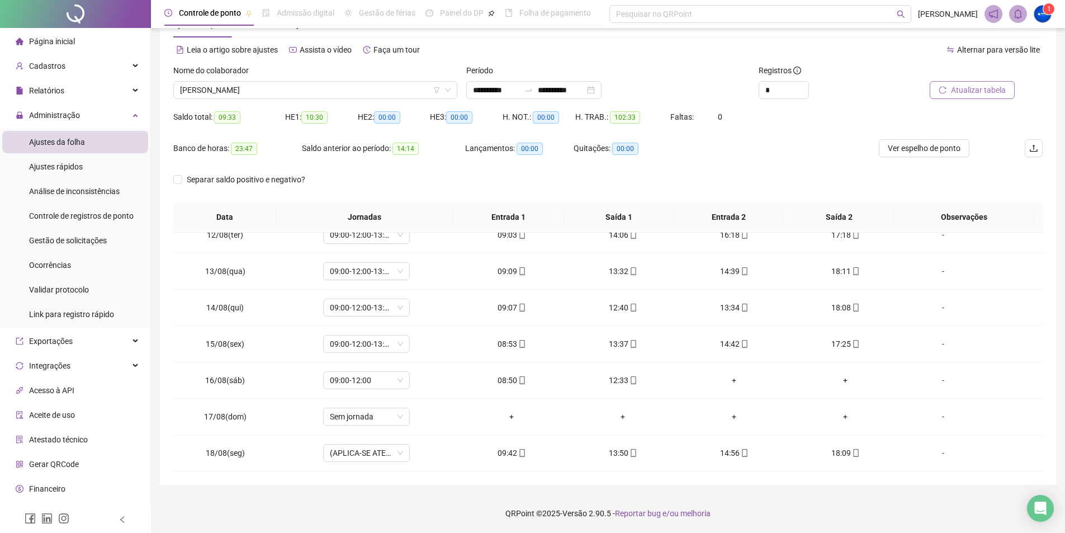
click at [937, 139] on div "Saldo total: 09:33 HE 1: 10:30 HE 2: 00:00 HE 3: 00:00 H. NOT.: 00:00 H. TRAB.:…" at bounding box center [607, 123] width 869 height 31
click at [937, 144] on span "Ver espelho de ponto" at bounding box center [924, 148] width 73 height 12
click at [64, 45] on span "Página inicial" at bounding box center [52, 41] width 46 height 9
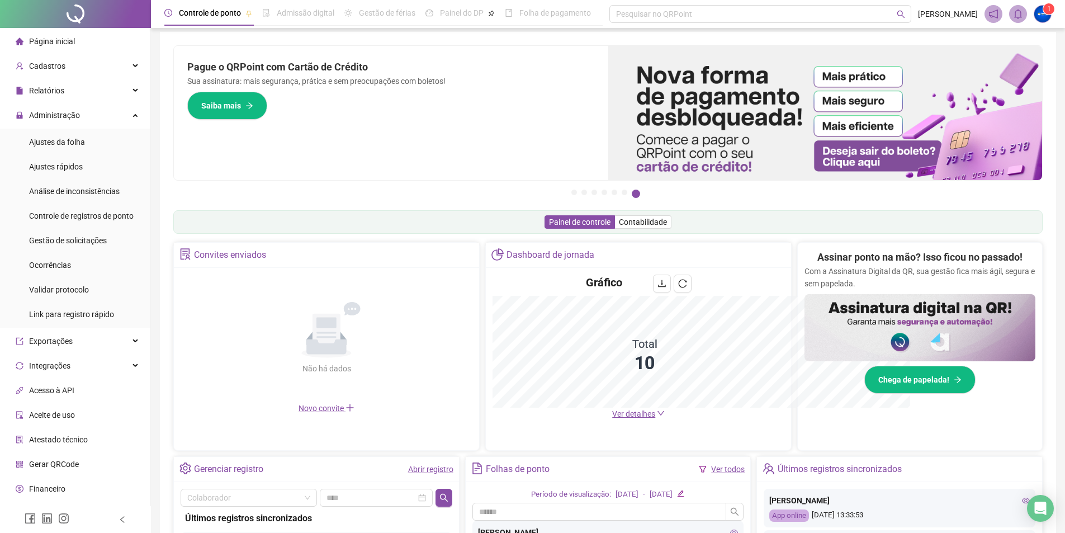
scroll to position [39, 0]
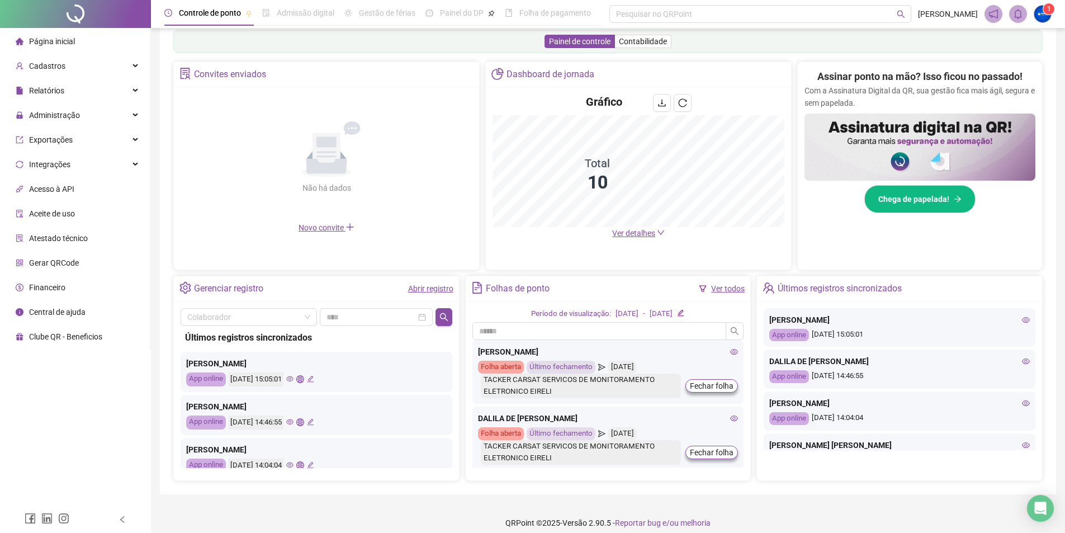
scroll to position [195, 0]
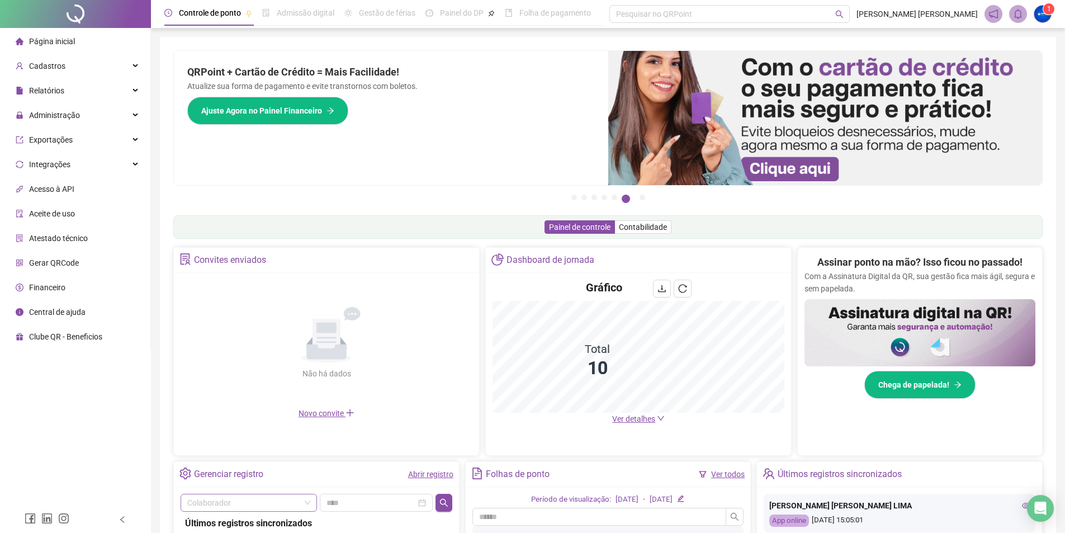
scroll to position [195, 0]
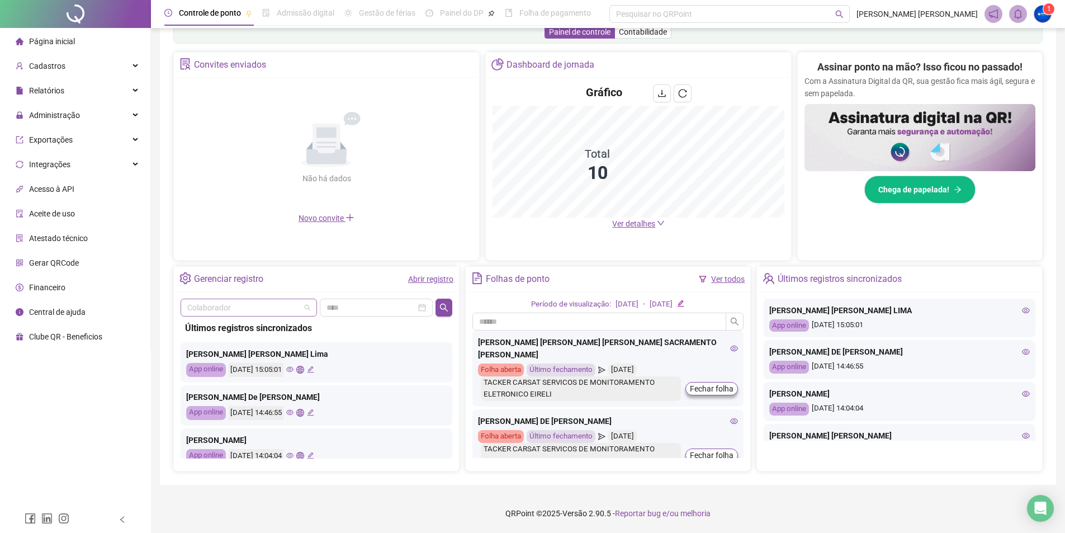
click at [302, 304] on span at bounding box center [248, 307] width 123 height 17
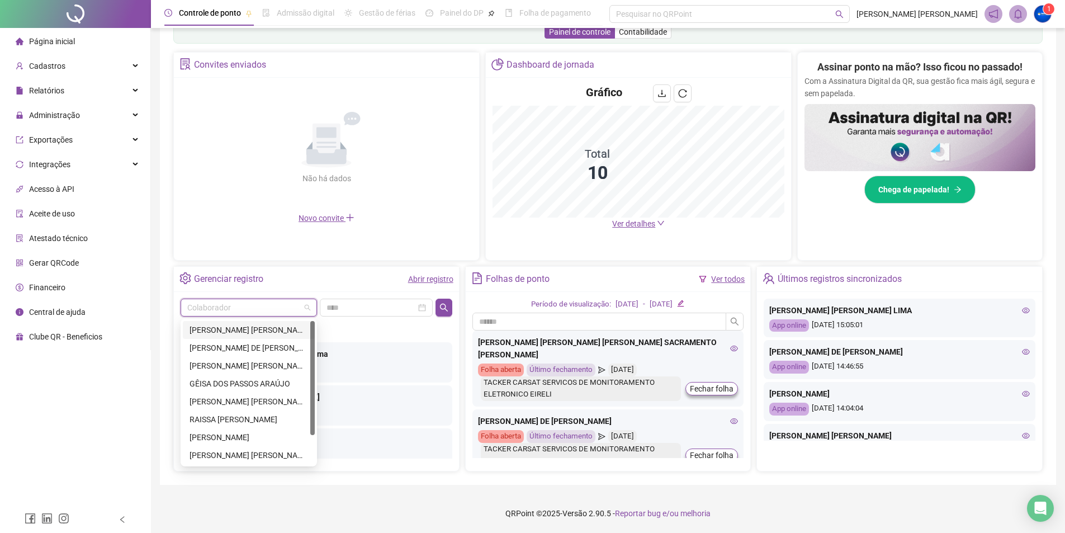
click at [239, 321] on div "ANA PAULA JESUS SACRAMENTO NASCIMENTO" at bounding box center [249, 330] width 132 height 18
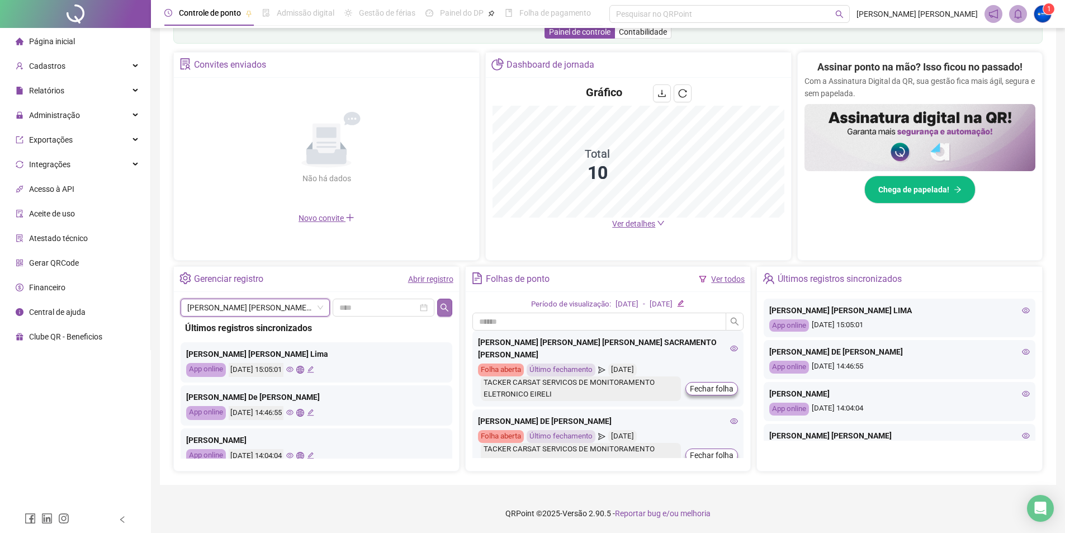
click at [441, 306] on icon "search" at bounding box center [444, 307] width 8 height 8
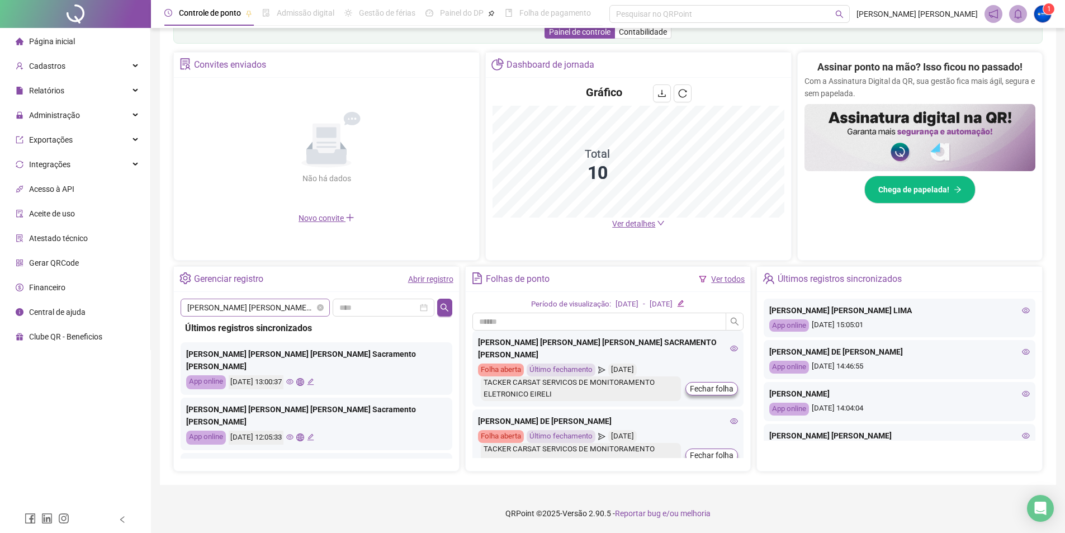
click at [287, 310] on span "[PERSON_NAME]" at bounding box center [255, 307] width 136 height 17
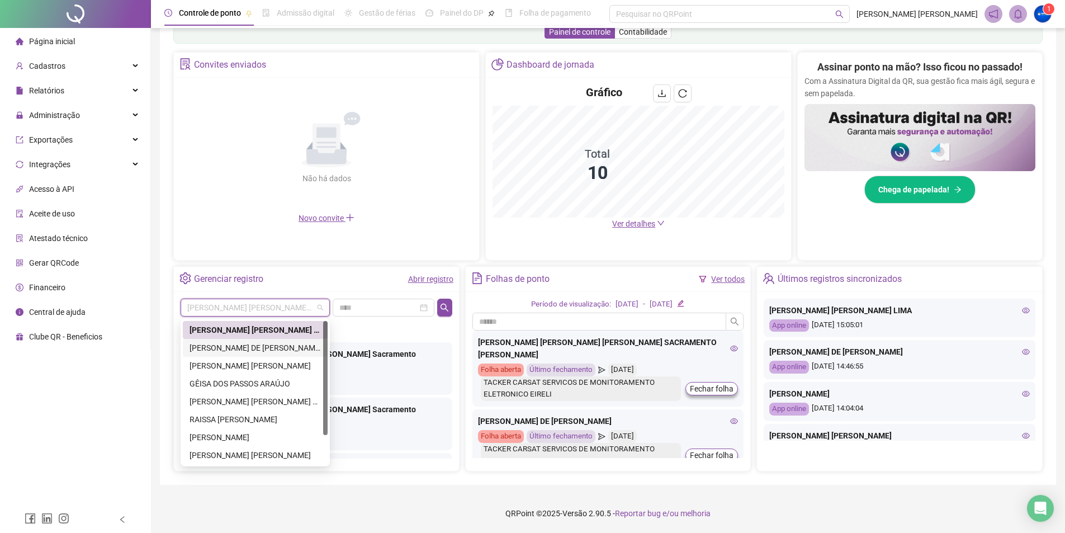
click at [282, 348] on div "DALILA DE [PERSON_NAME]" at bounding box center [254, 348] width 131 height 12
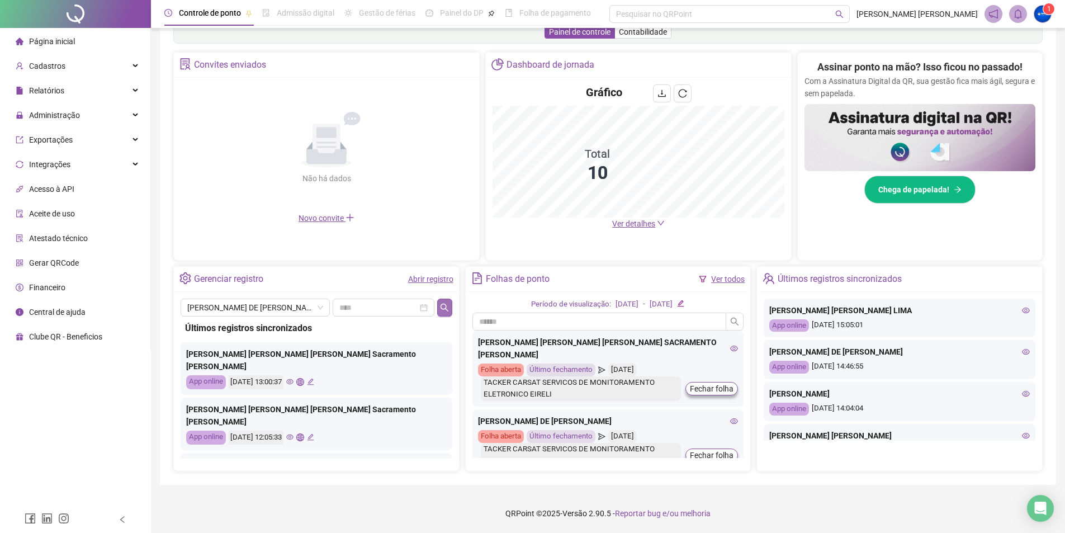
click at [448, 303] on icon "search" at bounding box center [444, 307] width 9 height 9
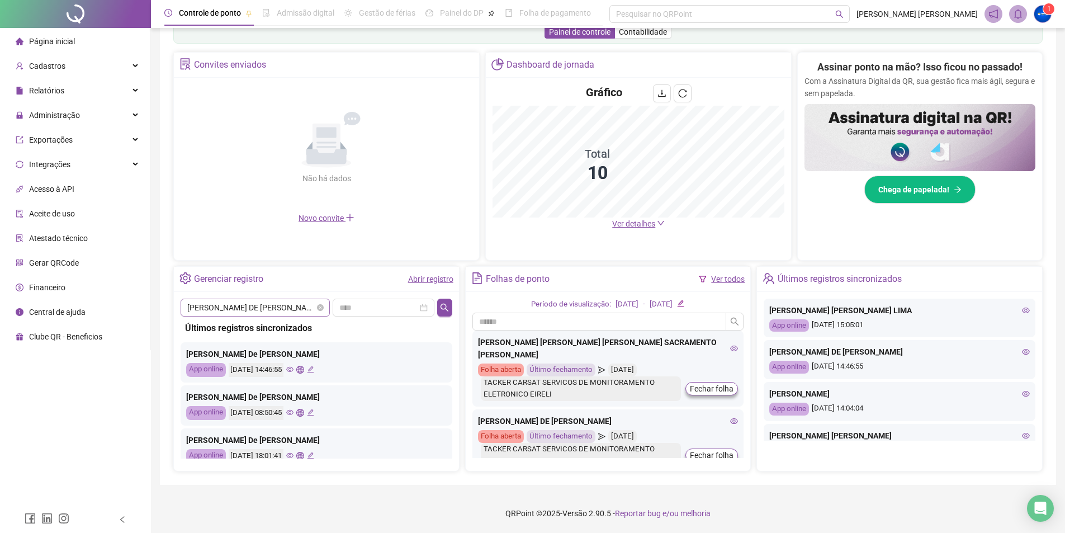
click at [228, 305] on span "DALILA DE JESUS PEREIRA" at bounding box center [255, 307] width 136 height 17
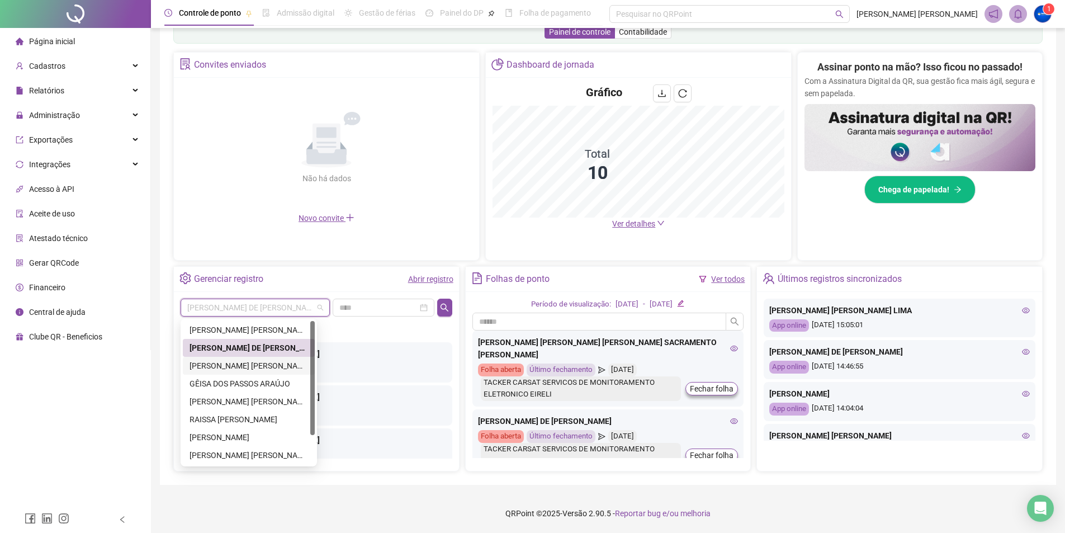
click at [245, 367] on div "FERNANDA OLIVEIRA VIRGENS DA SILVA" at bounding box center [248, 365] width 118 height 12
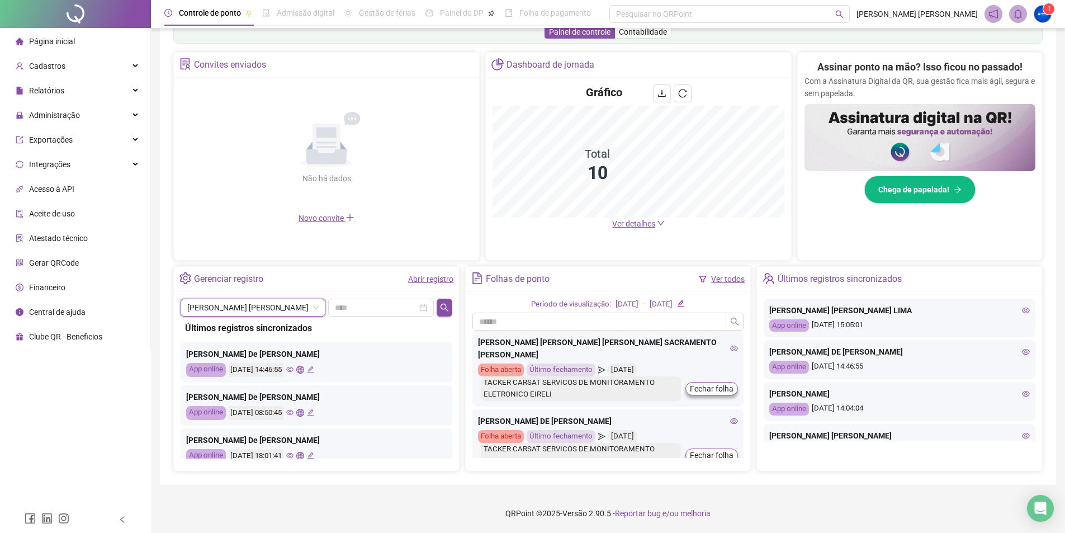
click at [436, 306] on div "FERNANDA OLIVEIRA VIRGENS DA SILVA FERNANDA OLIVEIRA VIRGENS DA SILVA" at bounding box center [317, 307] width 272 height 18
click at [439, 306] on button "button" at bounding box center [444, 307] width 15 height 18
click at [255, 306] on span "FERNANDA OLIVEIRA VIRGENS DA SILVA" at bounding box center [252, 307] width 131 height 17
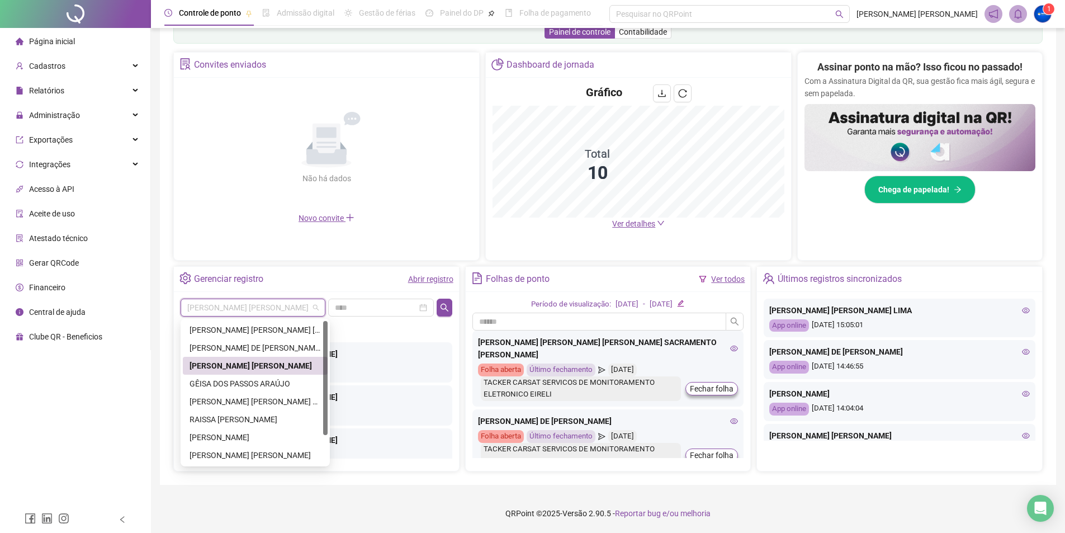
click at [309, 268] on div "Gerenciar registro Abrir registro" at bounding box center [316, 279] width 285 height 25
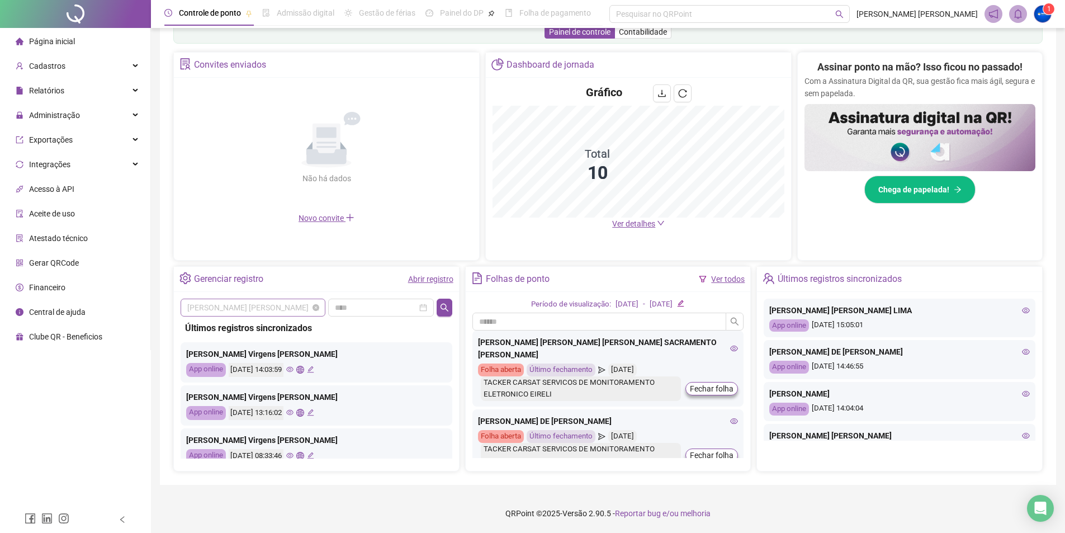
click at [276, 312] on span "FERNANDA OLIVEIRA VIRGENS DA SILVA" at bounding box center [252, 307] width 131 height 17
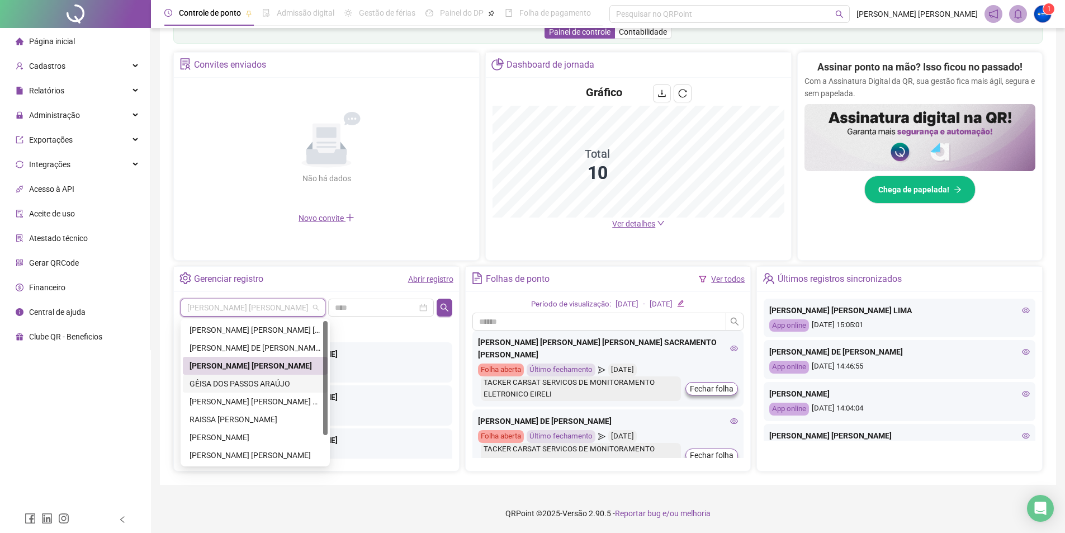
click at [246, 382] on div "GÊISA DOS PASSOS ARAÚJO" at bounding box center [254, 383] width 131 height 12
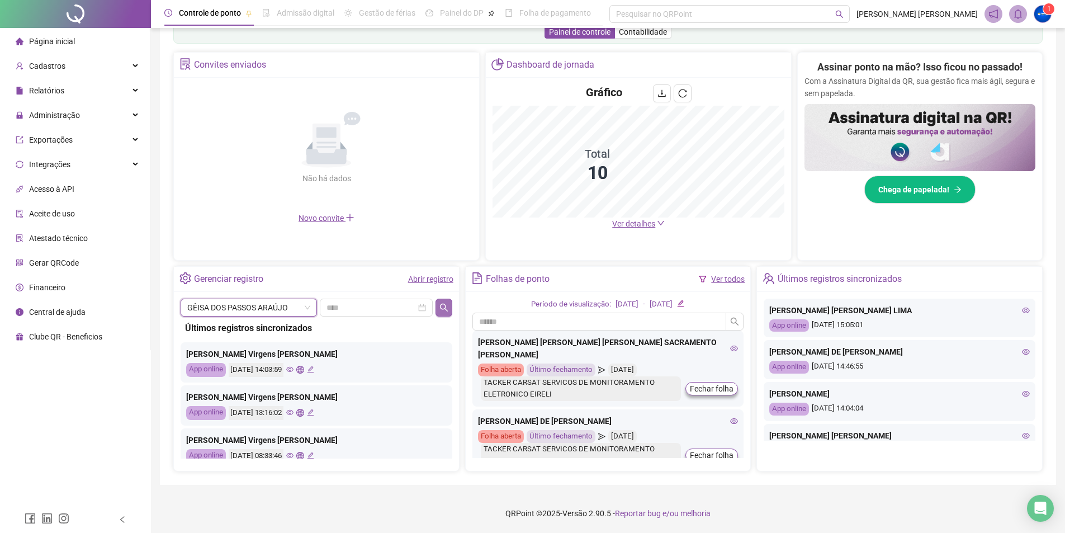
click at [440, 311] on icon "search" at bounding box center [443, 307] width 9 height 9
click at [274, 312] on span "GÊISA DOS PASSOS ARAÚJO" at bounding box center [248, 307] width 123 height 17
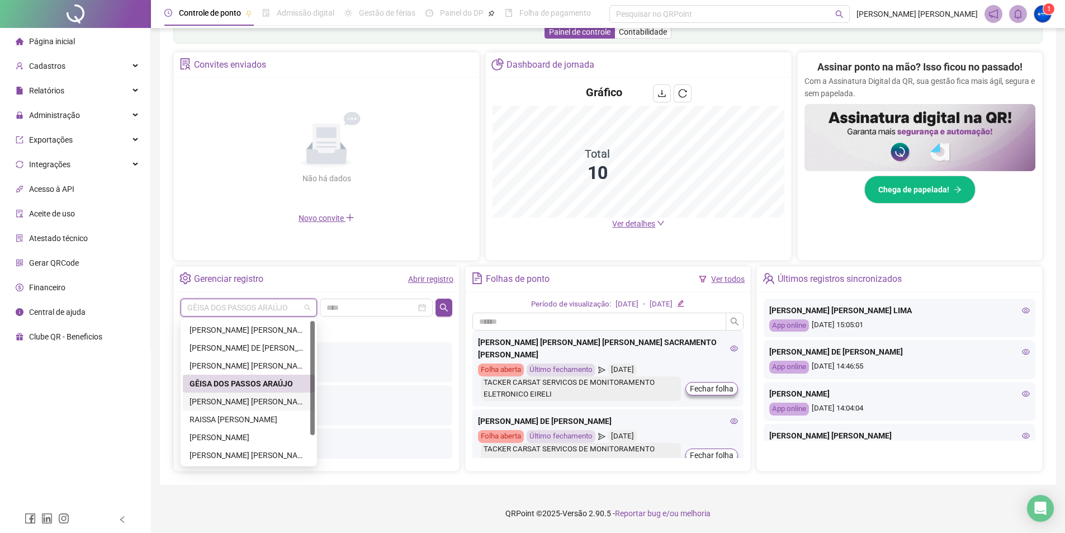
click at [252, 400] on div "[PERSON_NAME] [PERSON_NAME] LIMA" at bounding box center [248, 401] width 118 height 12
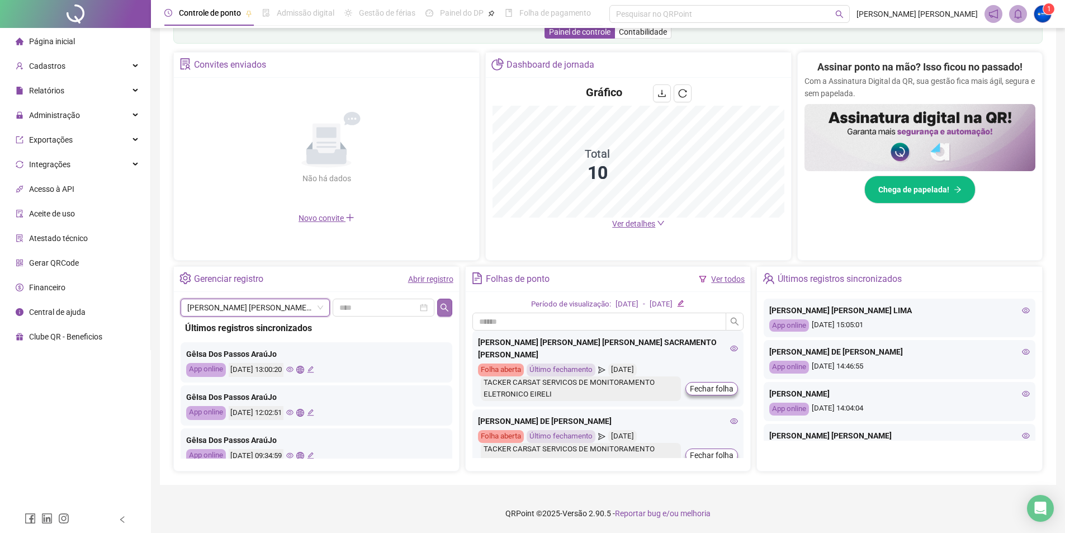
click at [451, 300] on button "button" at bounding box center [444, 307] width 15 height 18
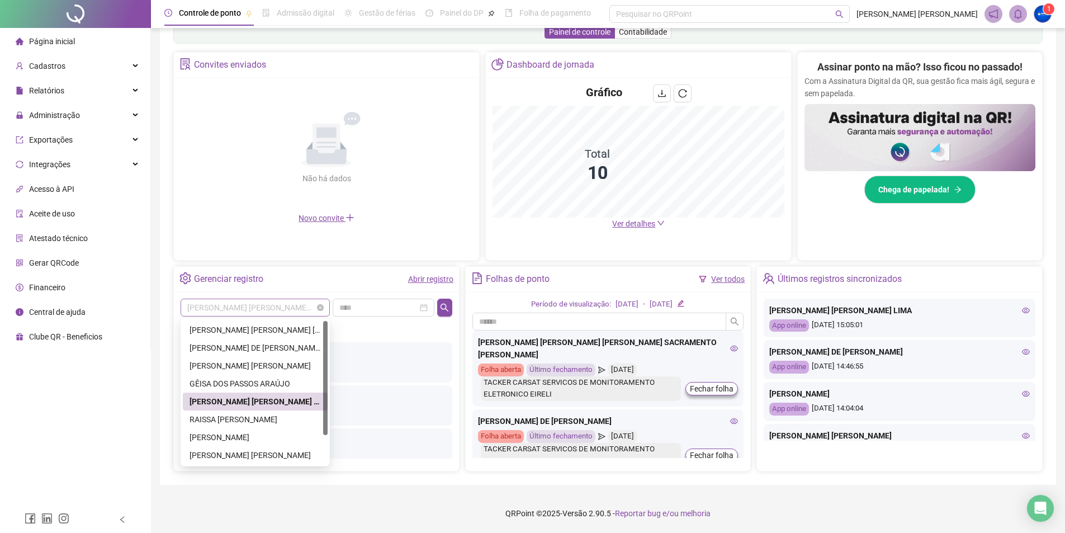
click at [276, 311] on span "[PERSON_NAME] [PERSON_NAME] LIMA" at bounding box center [255, 307] width 136 height 17
click at [304, 276] on div "Gerenciar registro Abrir registro" at bounding box center [316, 279] width 285 height 25
click at [285, 309] on span "[PERSON_NAME] [PERSON_NAME] LIMA" at bounding box center [255, 307] width 136 height 17
click at [280, 419] on div "RAISSA [PERSON_NAME]" at bounding box center [254, 419] width 131 height 12
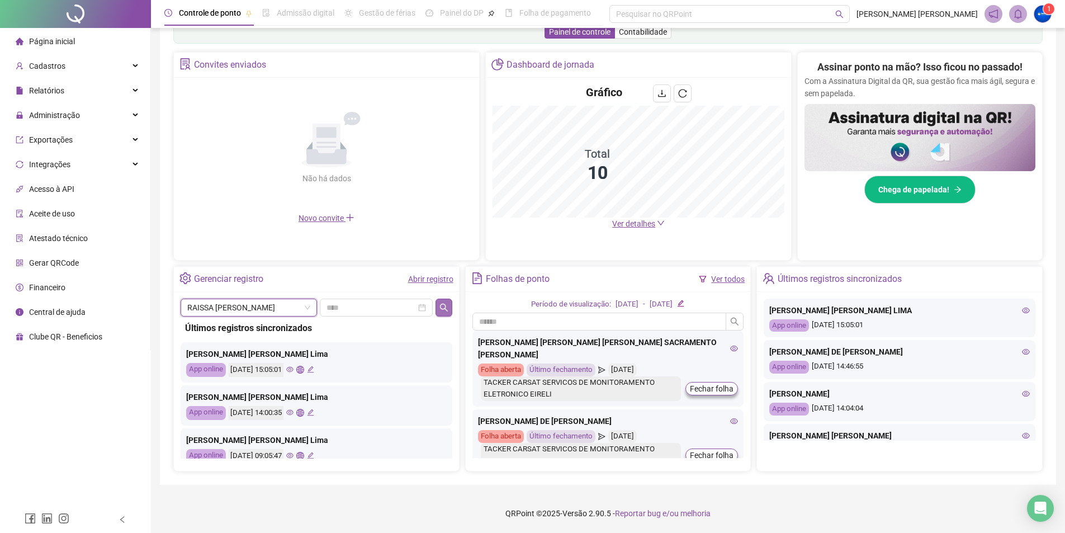
click at [447, 309] on icon "search" at bounding box center [443, 307] width 9 height 9
click at [266, 304] on span "RAISSA [PERSON_NAME]" at bounding box center [248, 307] width 123 height 17
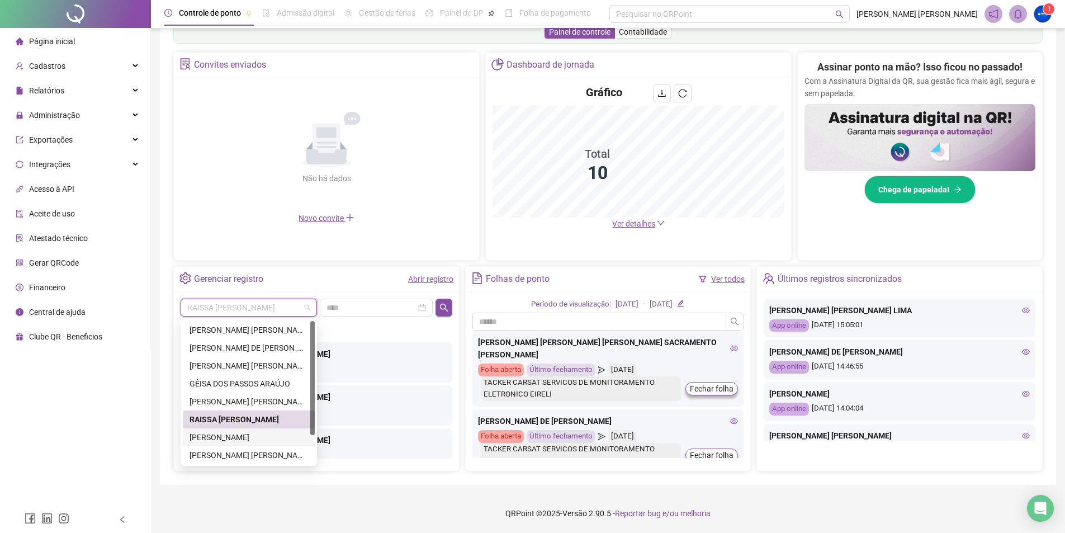
click at [232, 439] on div "[PERSON_NAME]" at bounding box center [248, 437] width 118 height 12
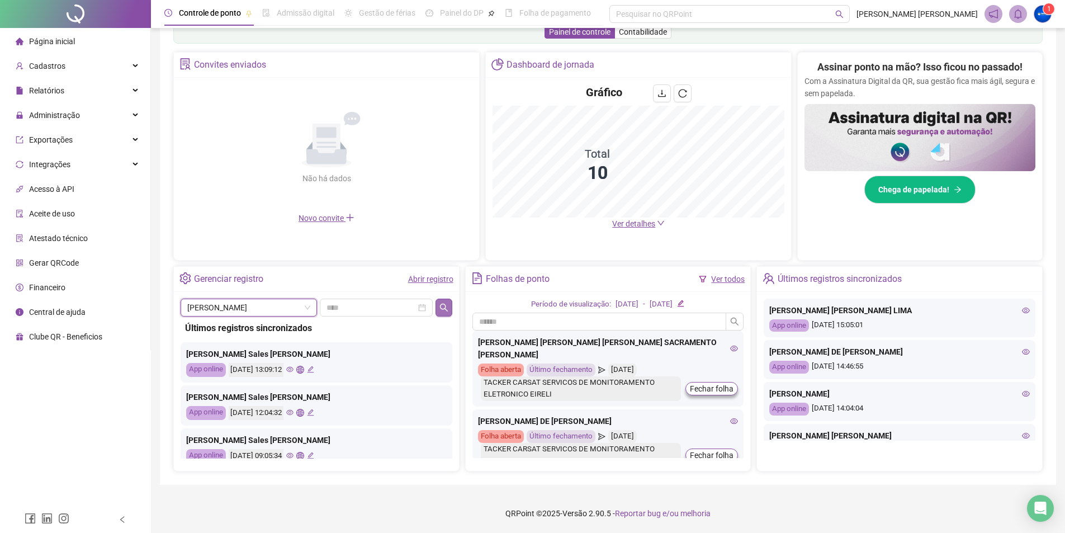
click at [451, 300] on button "button" at bounding box center [443, 307] width 16 height 18
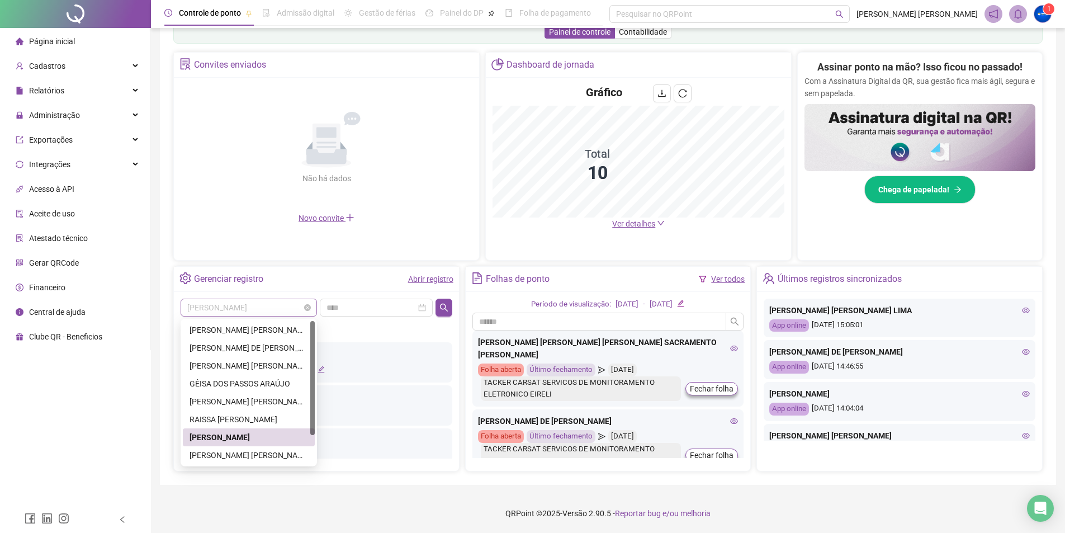
click at [255, 310] on span "[PERSON_NAME]" at bounding box center [248, 307] width 123 height 17
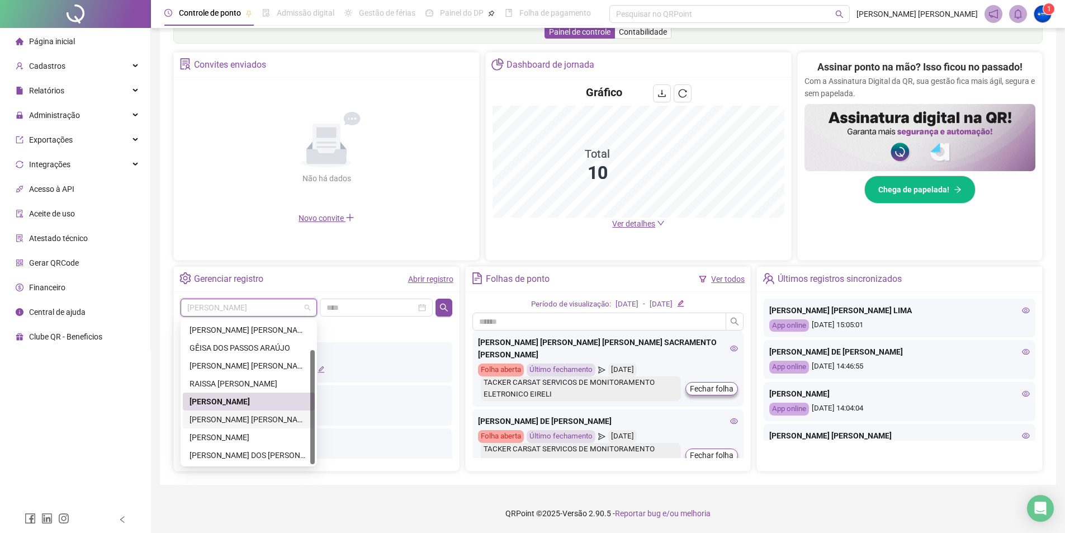
click at [246, 417] on div "[PERSON_NAME] [PERSON_NAME]" at bounding box center [248, 419] width 118 height 12
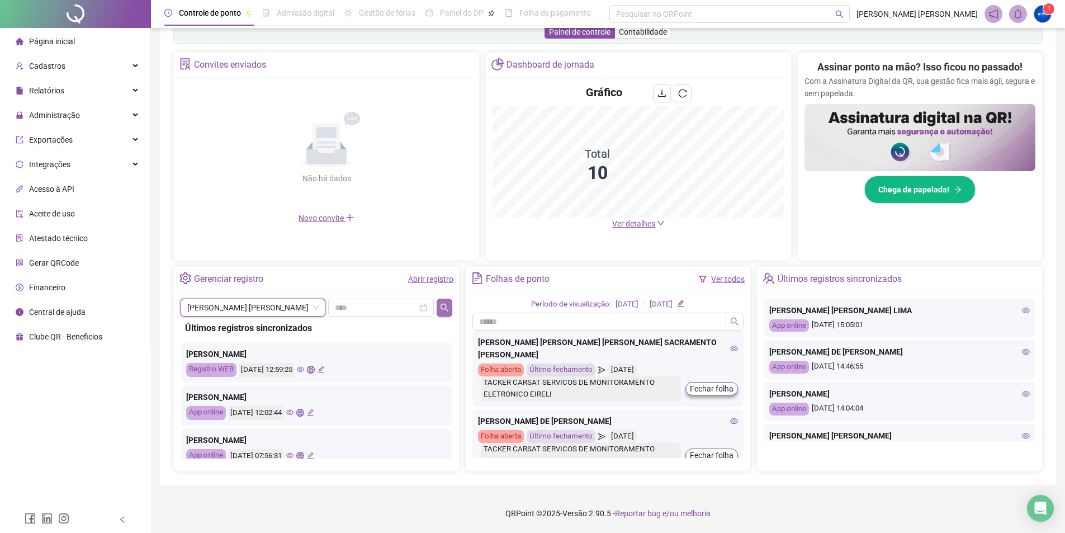
click at [438, 305] on button "button" at bounding box center [444, 307] width 15 height 18
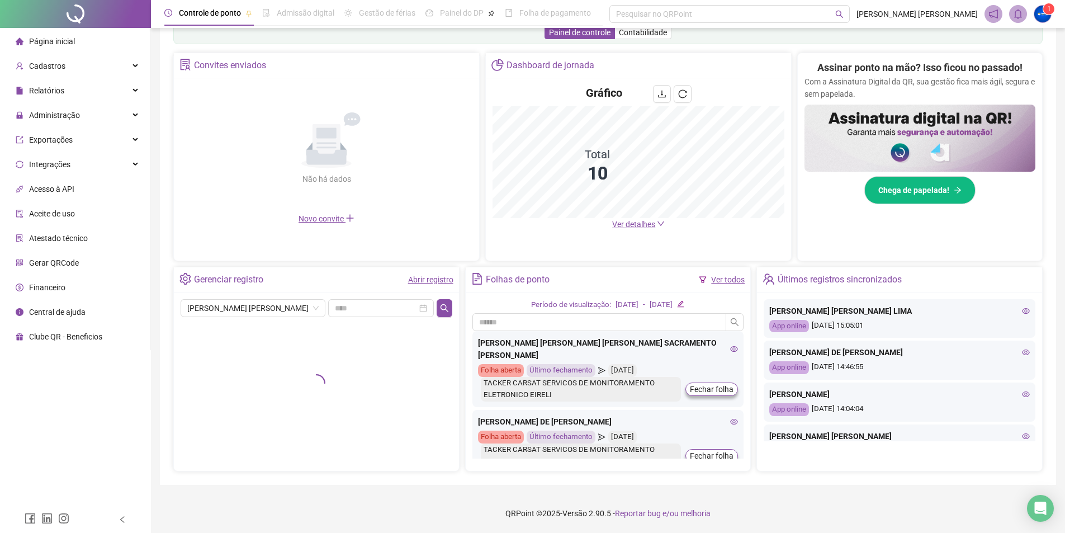
scroll to position [195, 0]
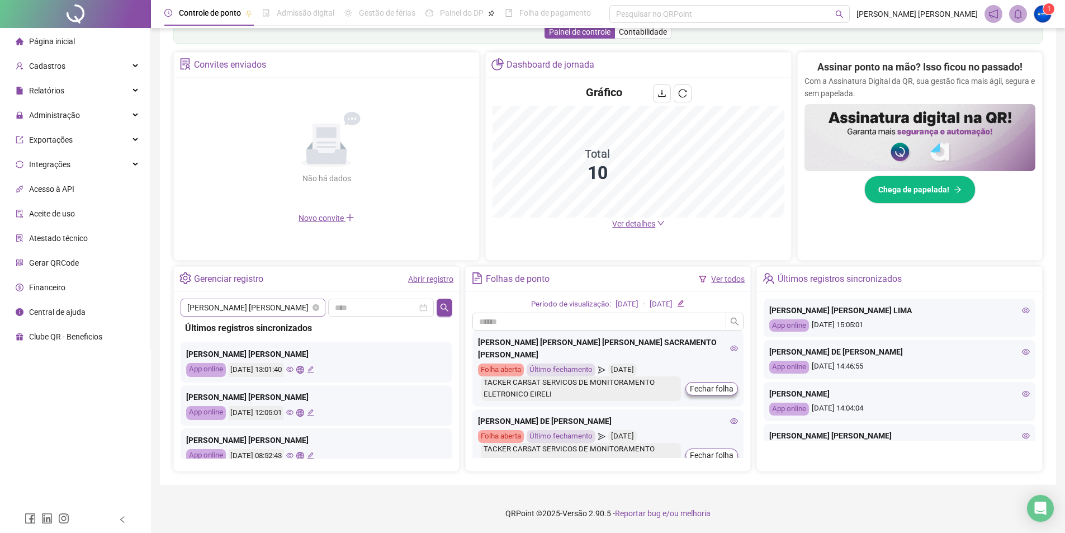
click at [285, 311] on span "[PERSON_NAME] [PERSON_NAME]" at bounding box center [252, 307] width 131 height 17
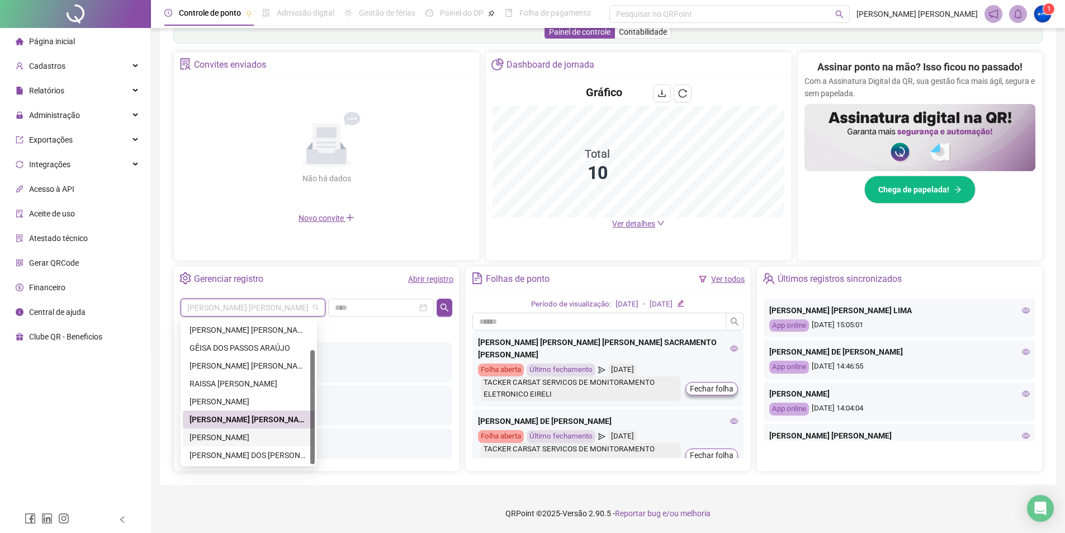
click at [235, 437] on div "[PERSON_NAME]" at bounding box center [248, 437] width 118 height 12
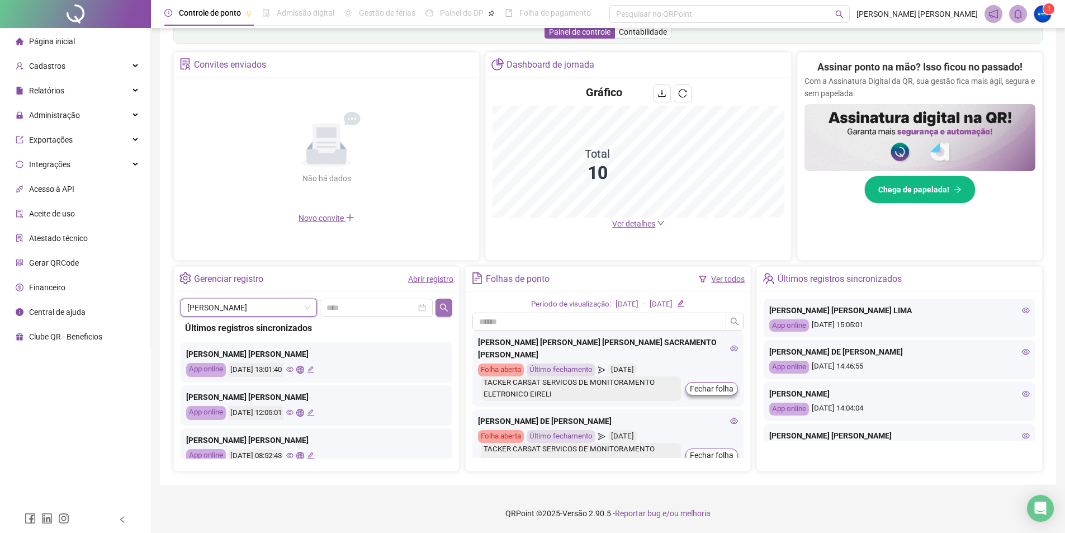
click at [437, 304] on button "button" at bounding box center [443, 307] width 16 height 18
click at [238, 304] on span "[PERSON_NAME]" at bounding box center [248, 307] width 123 height 17
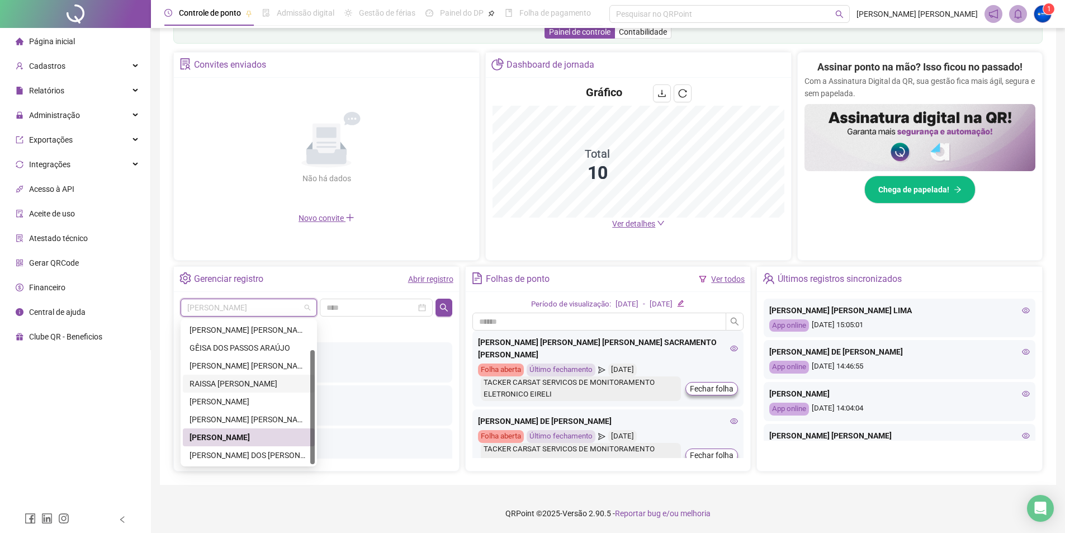
drag, startPoint x: 311, startPoint y: 382, endPoint x: 329, endPoint y: 420, distance: 42.0
click at [329, 338] on body "Página inicial Cadastros Relatórios Administração Exportações Integrações Acess…" at bounding box center [532, 71] width 1065 height 533
click at [273, 456] on div "[PERSON_NAME] DOS [PERSON_NAME]" at bounding box center [248, 455] width 118 height 12
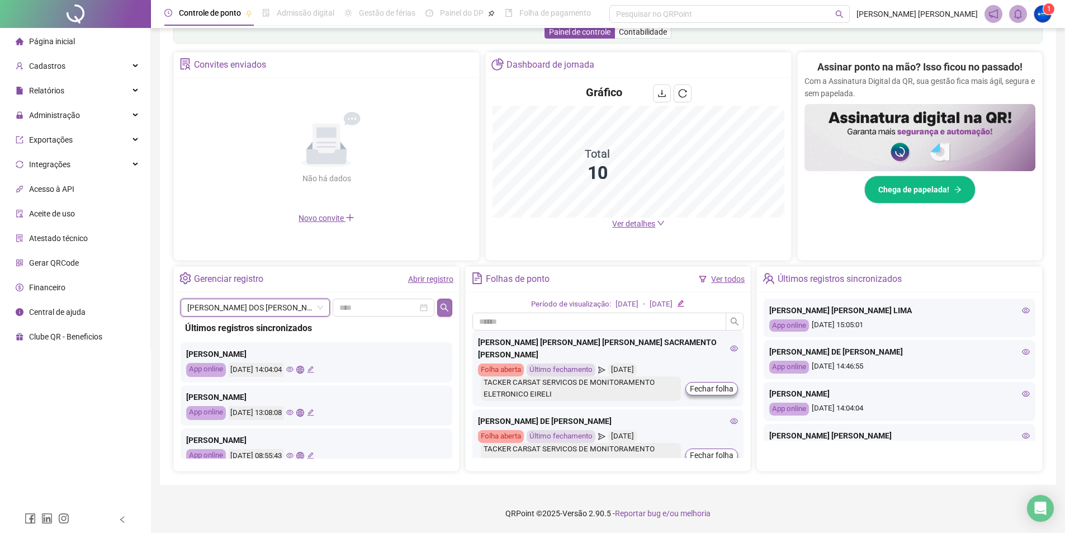
click at [445, 304] on icon "search" at bounding box center [444, 307] width 9 height 9
click at [54, 40] on span "Página inicial" at bounding box center [52, 41] width 46 height 9
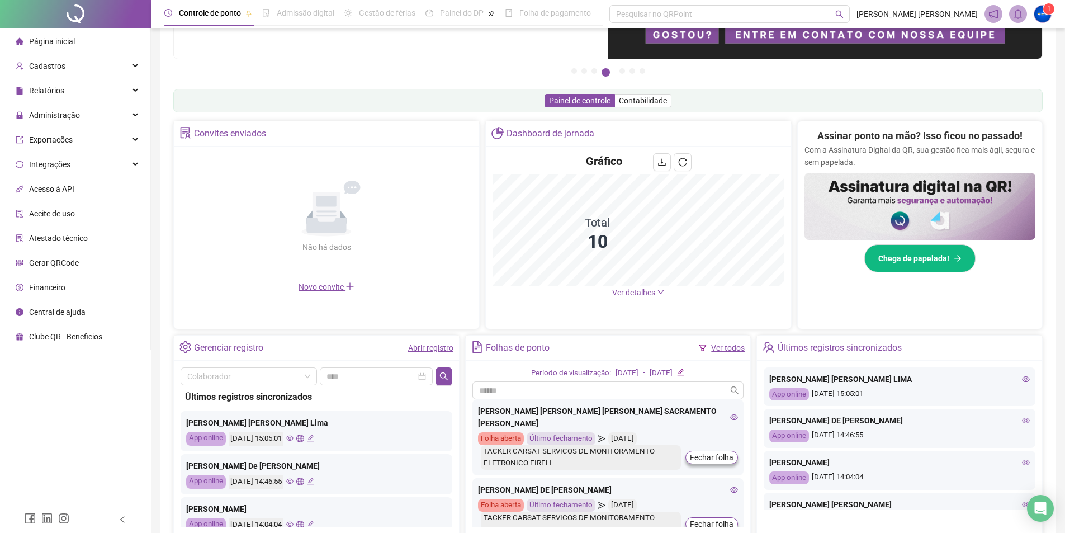
scroll to position [168, 0]
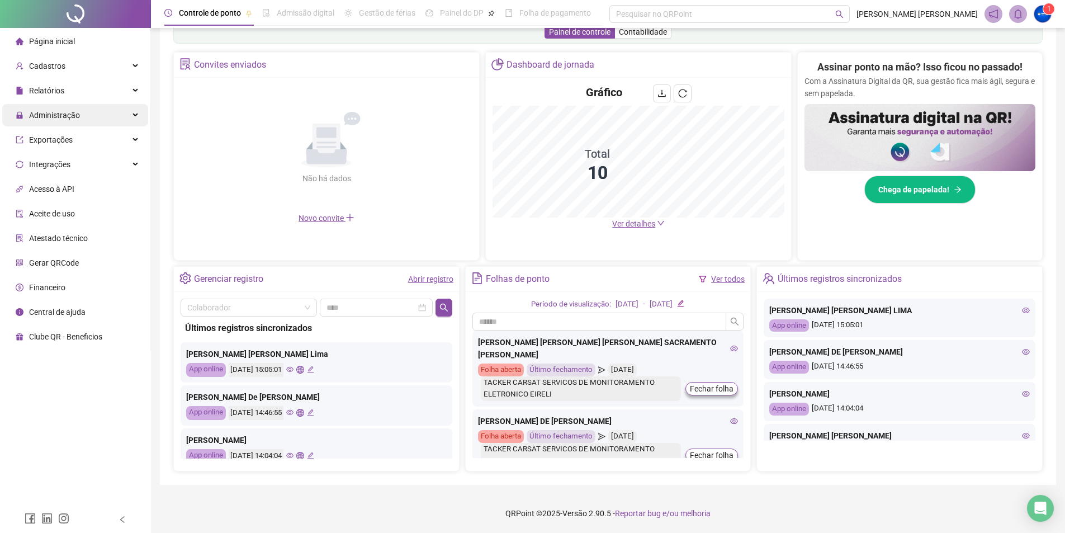
click at [55, 118] on span "Administração" at bounding box center [54, 115] width 51 height 9
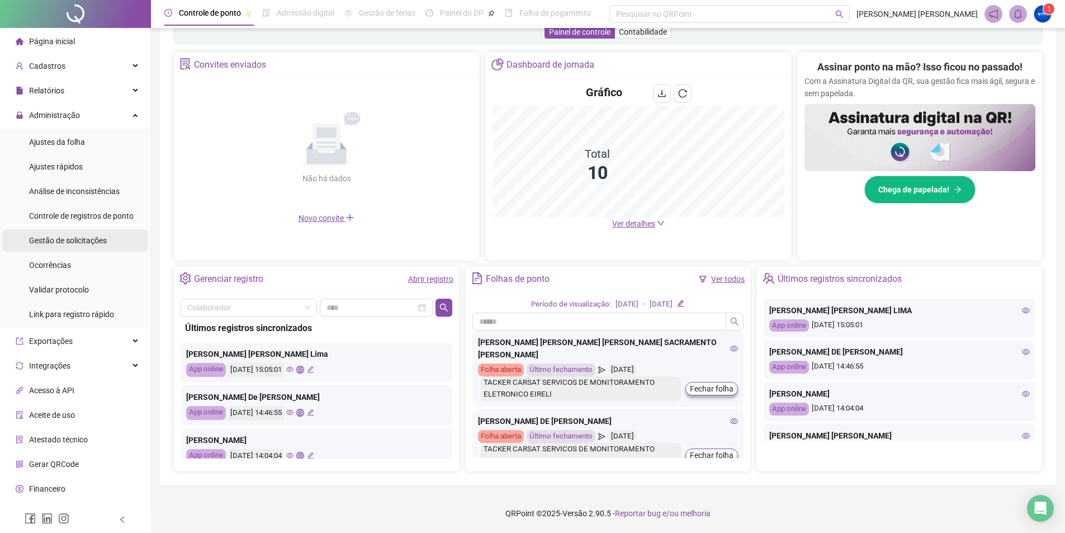
click at [80, 237] on span "Gestão de solicitações" at bounding box center [68, 240] width 78 height 9
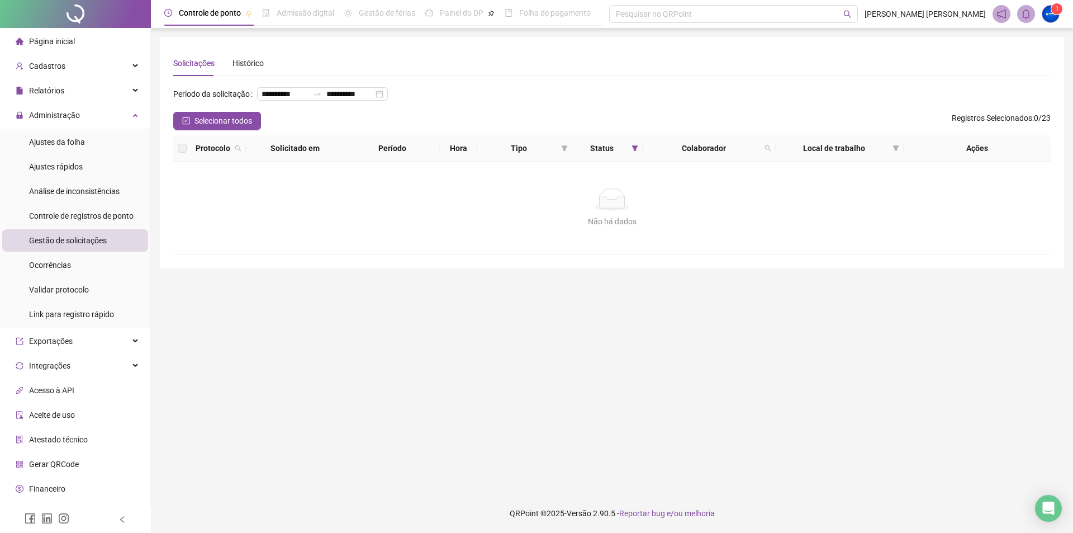
click at [48, 37] on span "Página inicial" at bounding box center [52, 41] width 46 height 9
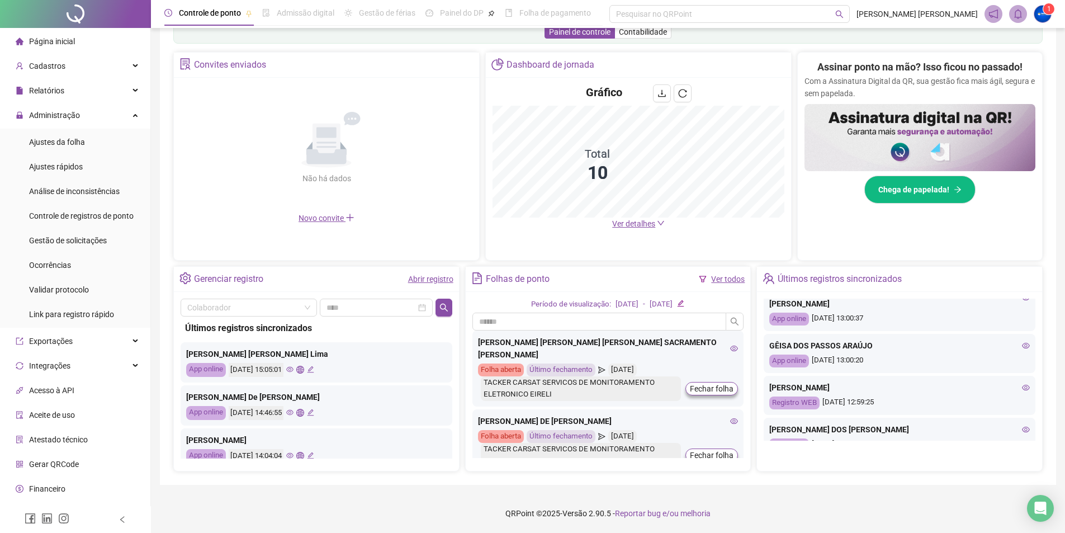
scroll to position [484, 0]
